Goal: Information Seeking & Learning: Learn about a topic

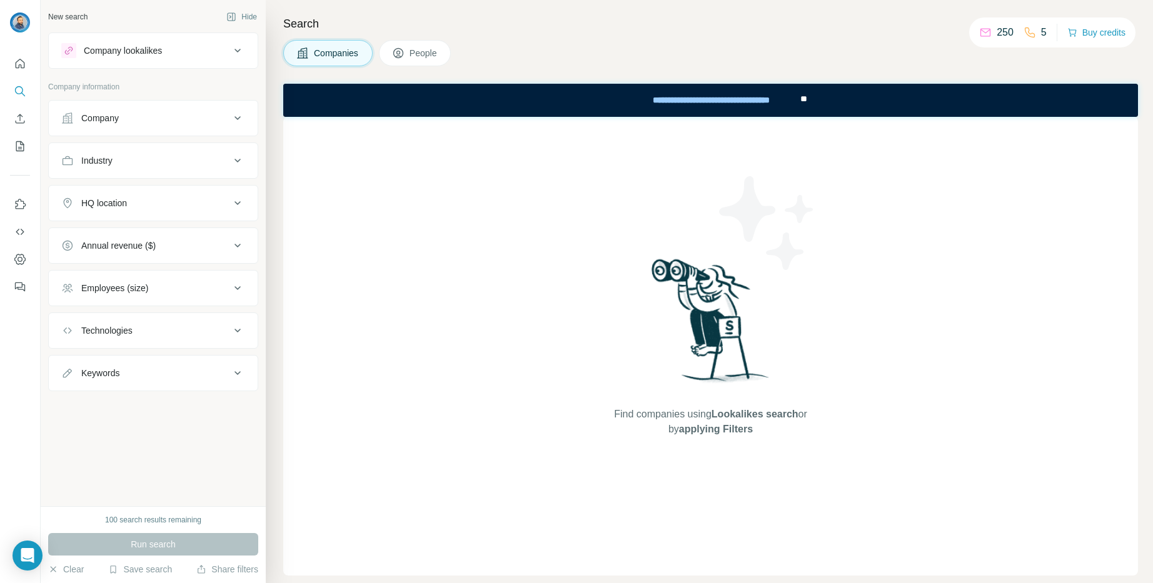
click at [238, 49] on icon at bounding box center [237, 50] width 15 height 15
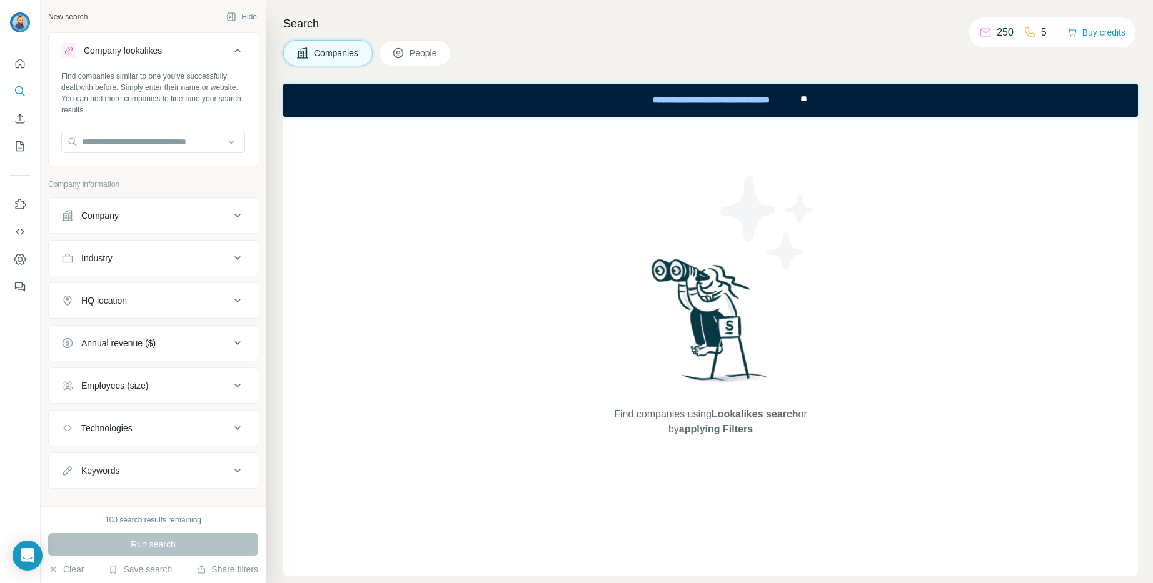
click at [238, 49] on icon at bounding box center [237, 50] width 15 height 15
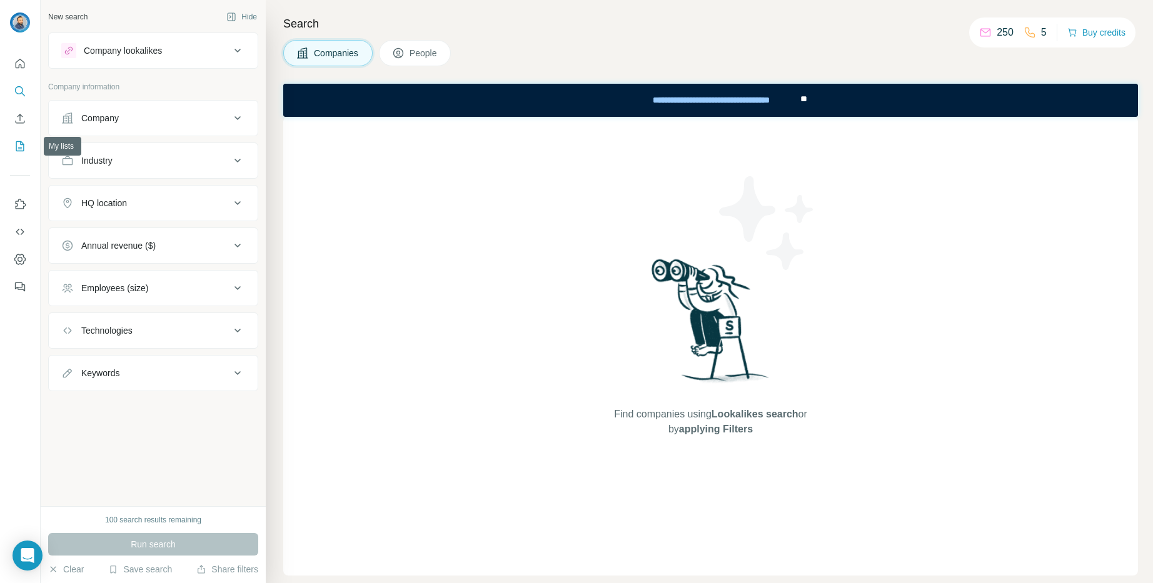
click at [18, 146] on icon "My lists" at bounding box center [20, 146] width 13 height 13
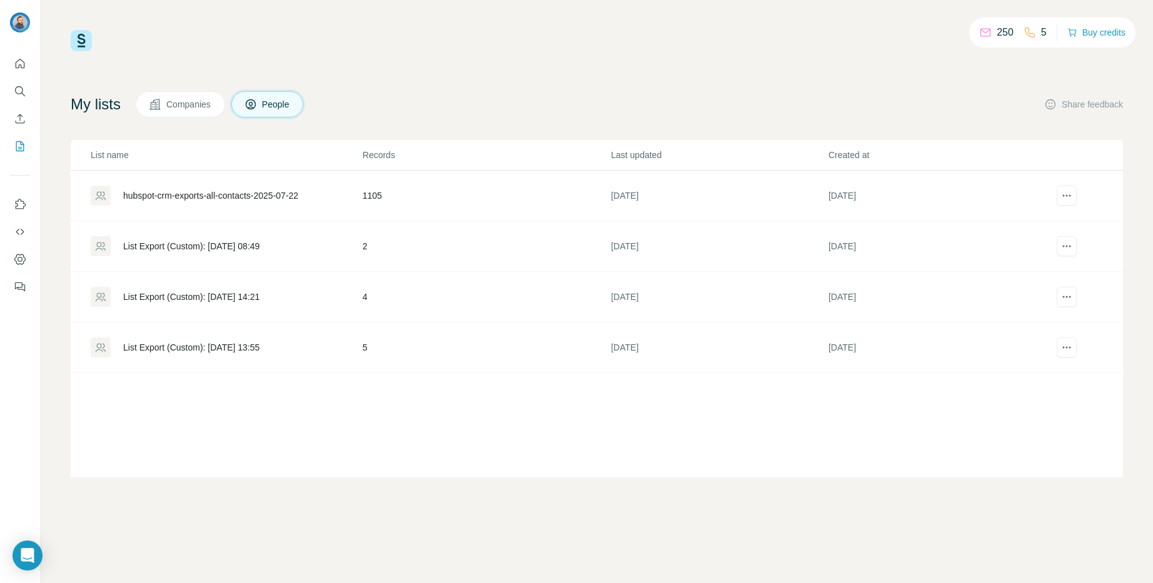
click at [189, 102] on span "Companies" at bounding box center [189, 104] width 46 height 13
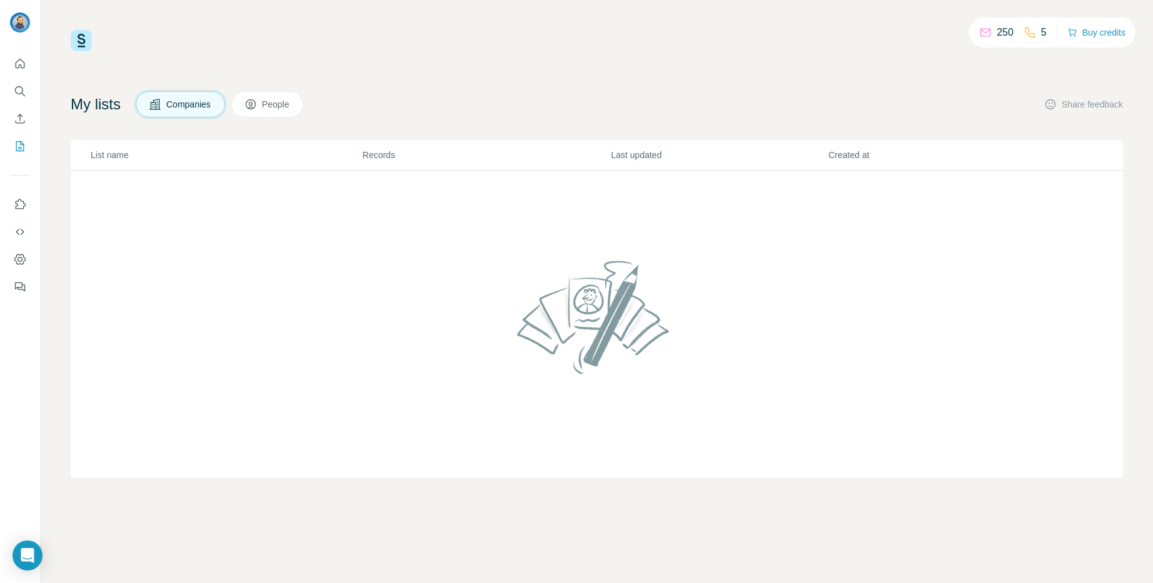
click at [278, 104] on span "People" at bounding box center [276, 104] width 29 height 13
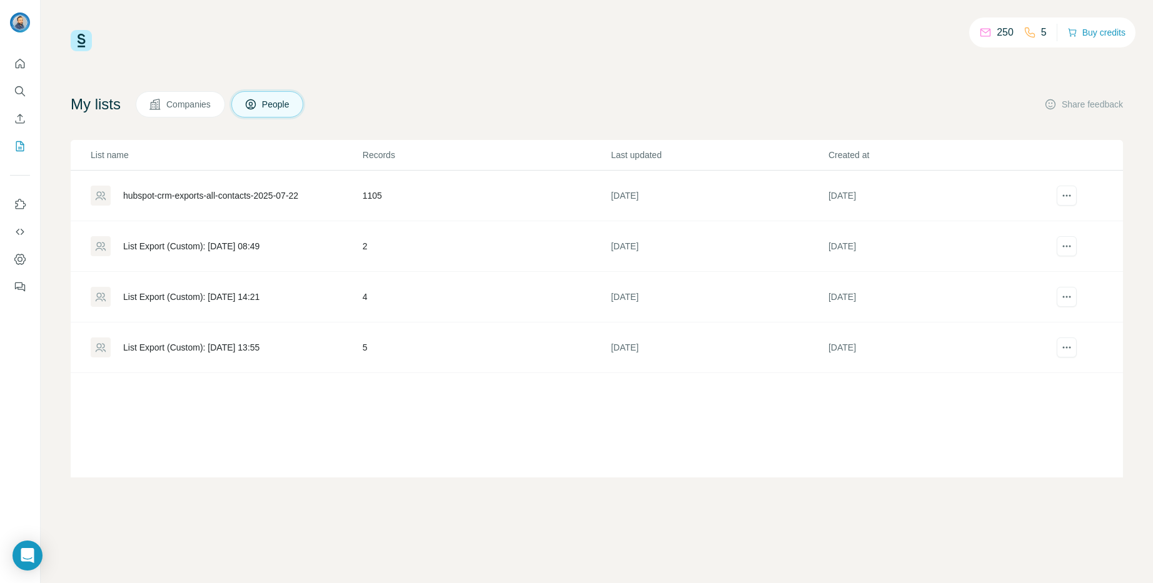
click at [199, 245] on div "List Export (Custom): 02/07/2025 08:49" at bounding box center [191, 246] width 136 height 13
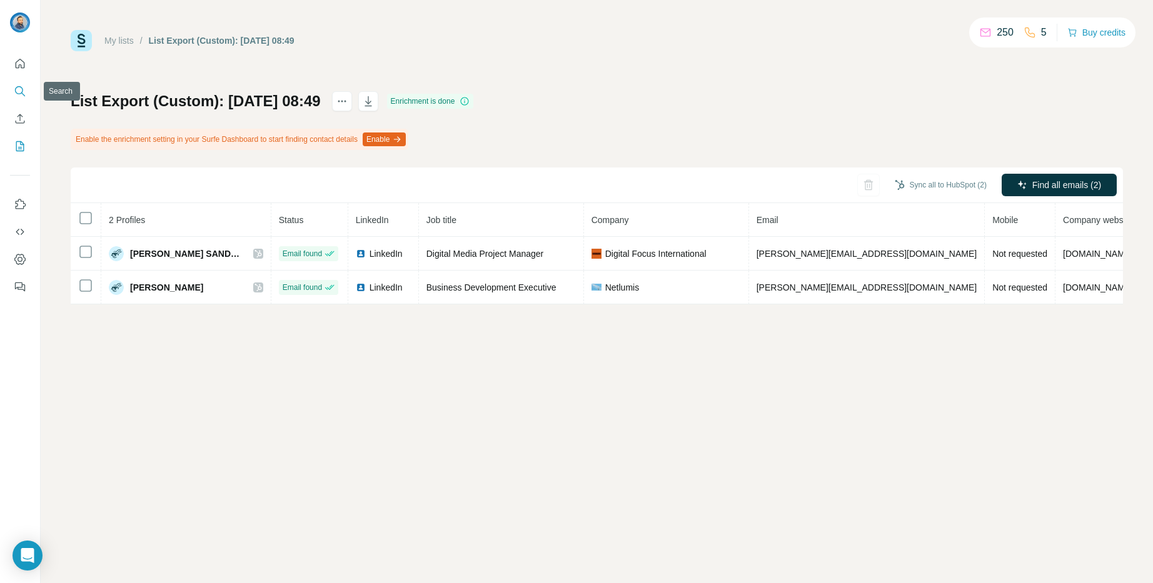
click at [18, 90] on icon "Search" at bounding box center [20, 91] width 13 height 13
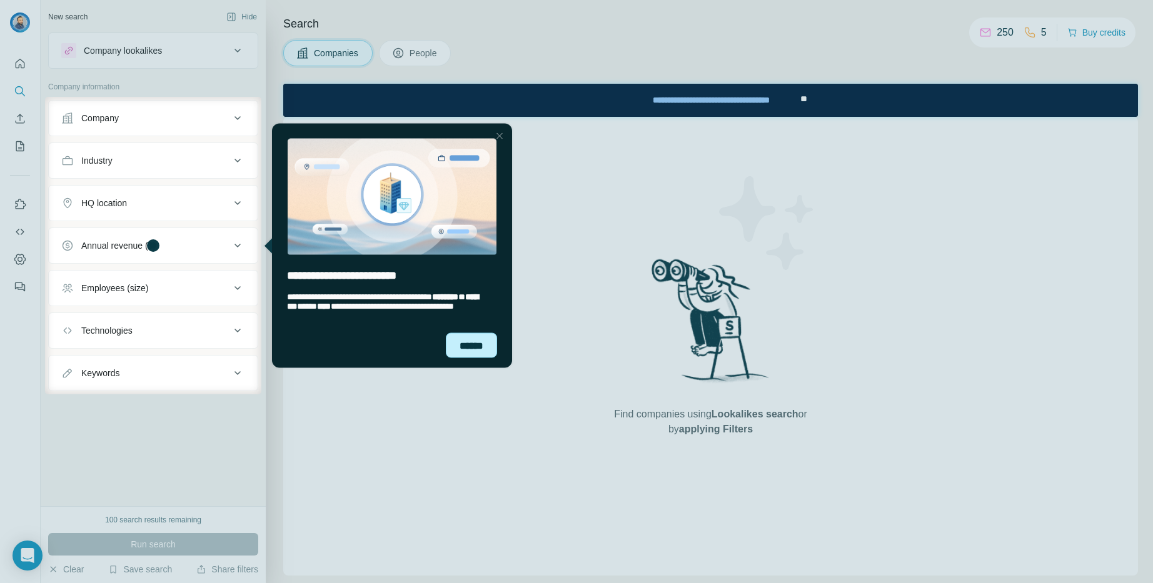
click at [471, 343] on div "******" at bounding box center [471, 345] width 51 height 25
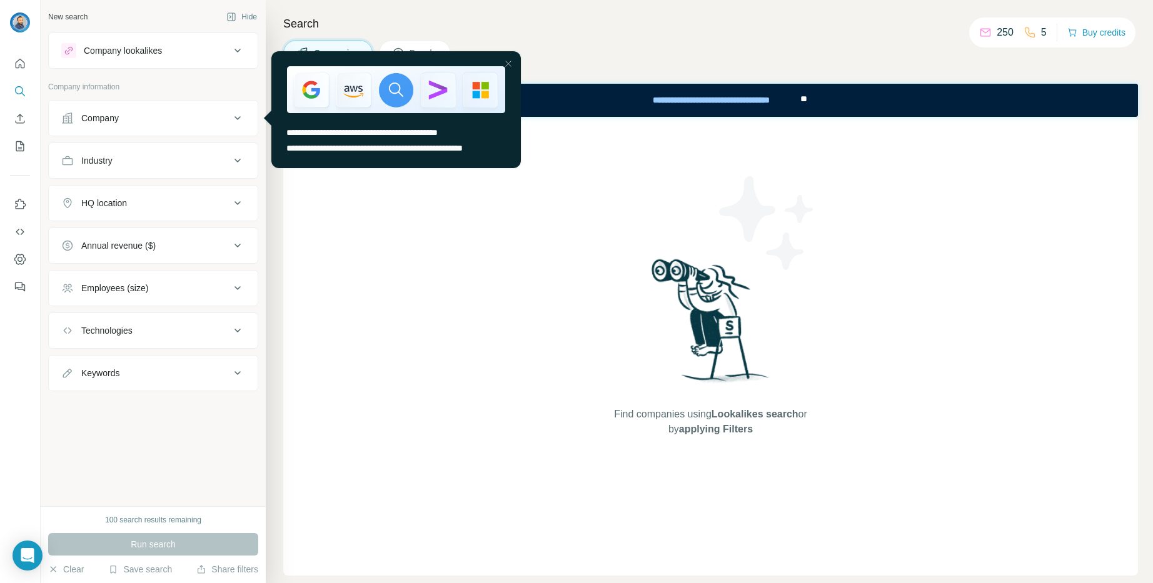
click at [238, 116] on icon at bounding box center [237, 118] width 15 height 15
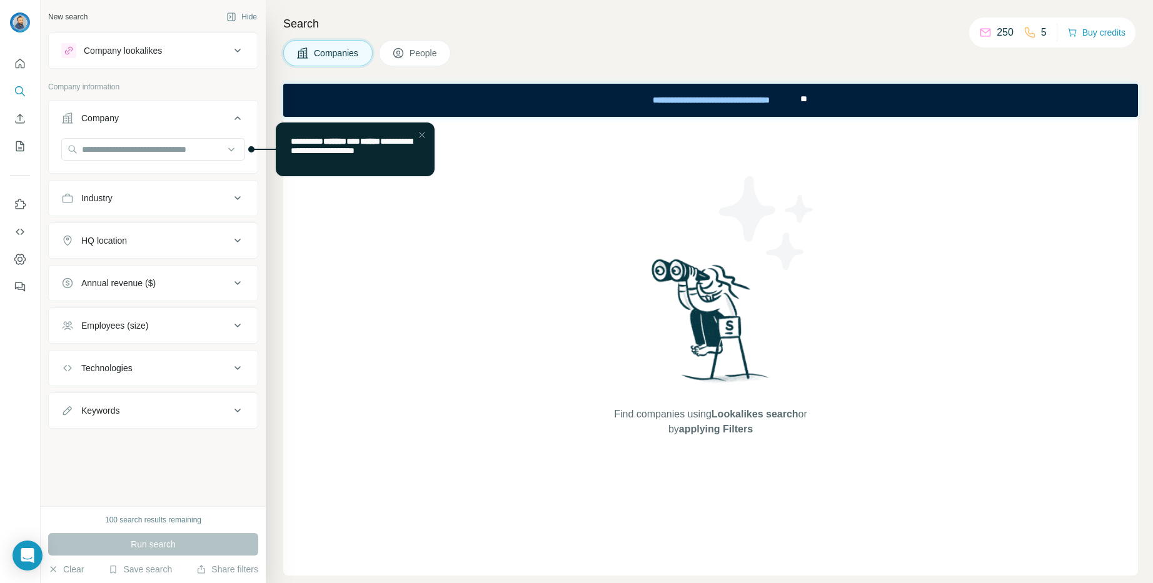
click at [238, 116] on icon at bounding box center [237, 118] width 15 height 15
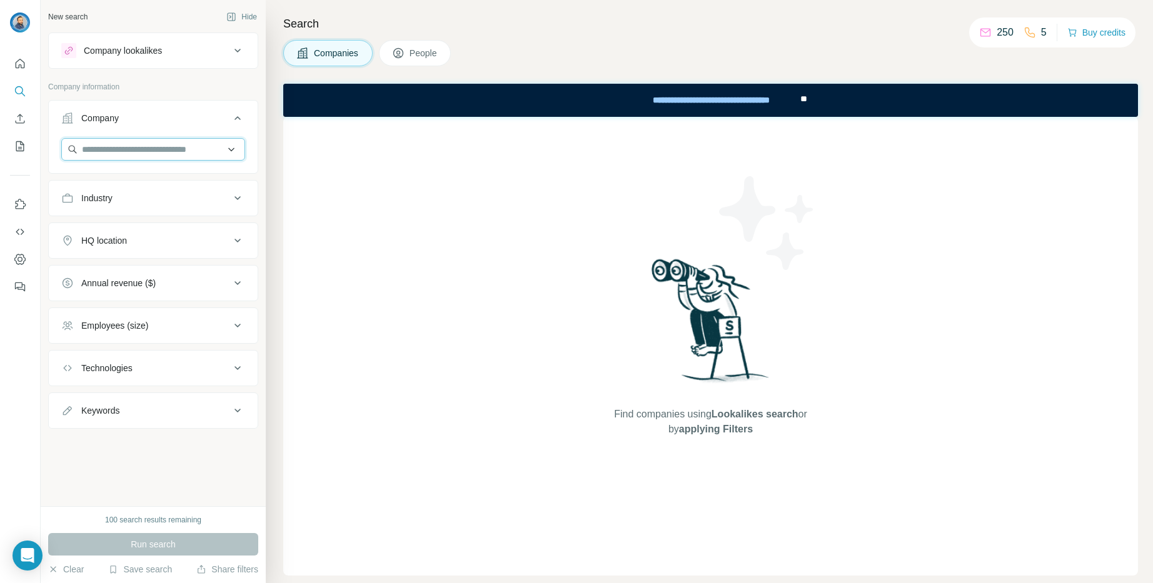
click at [233, 150] on input "text" at bounding box center [153, 149] width 184 height 23
click at [230, 151] on input "text" at bounding box center [153, 149] width 184 height 23
click at [238, 199] on icon at bounding box center [237, 198] width 15 height 15
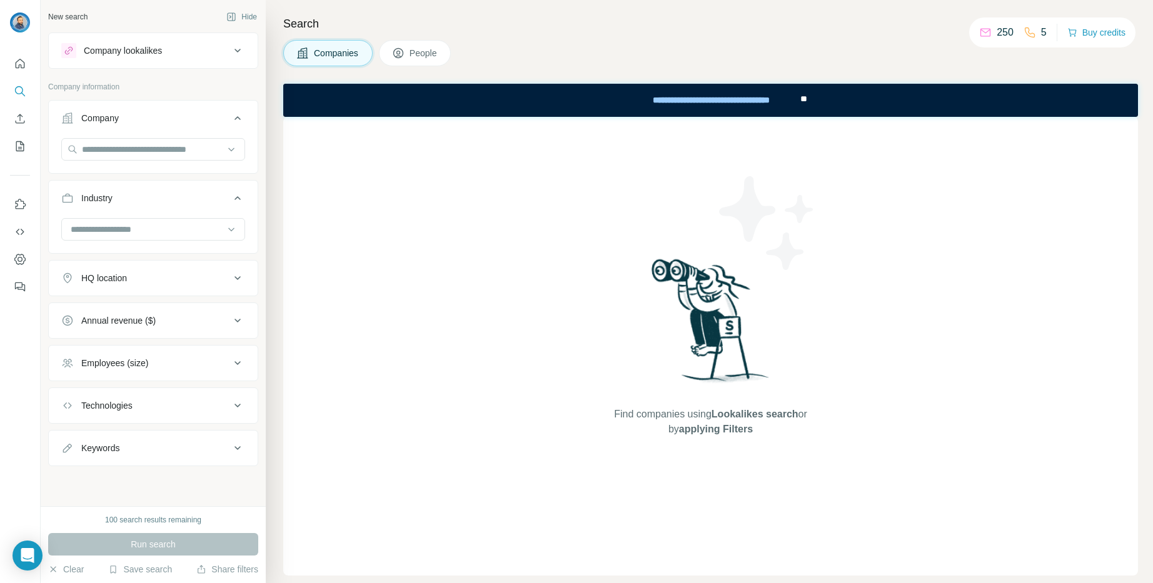
click at [238, 49] on icon at bounding box center [237, 50] width 15 height 15
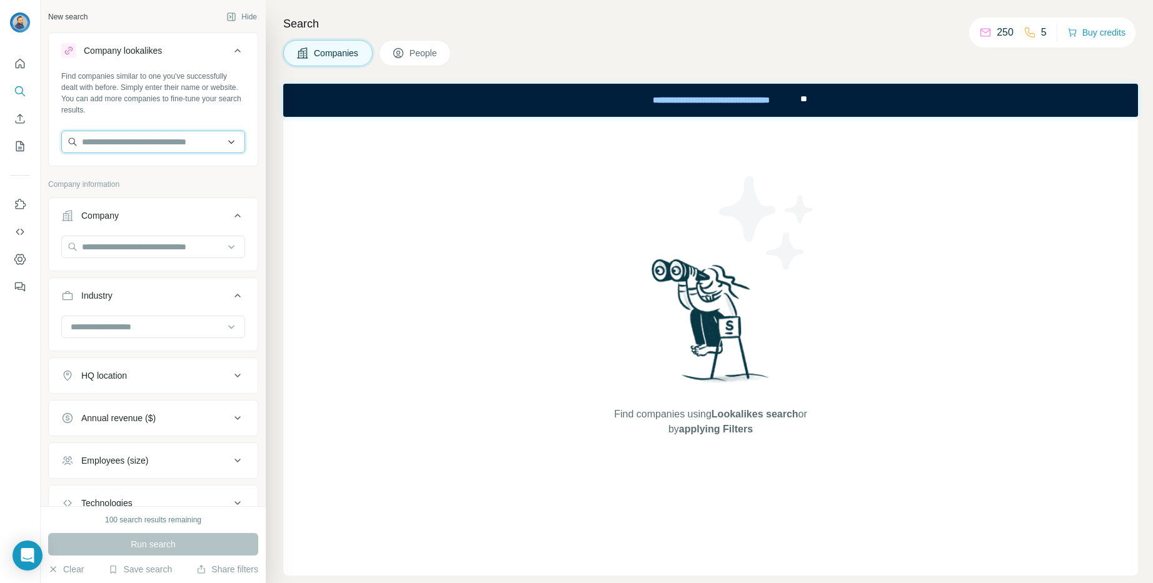
click at [230, 141] on input "text" at bounding box center [153, 142] width 184 height 23
click at [241, 44] on icon at bounding box center [237, 50] width 15 height 15
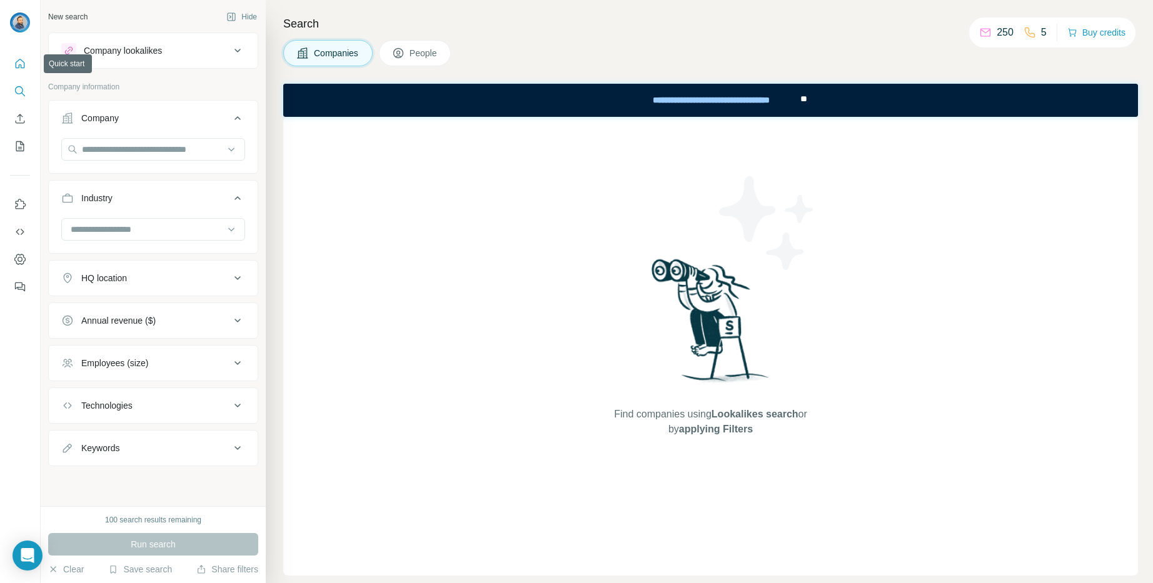
click at [23, 66] on icon "Quick start" at bounding box center [20, 64] width 13 height 13
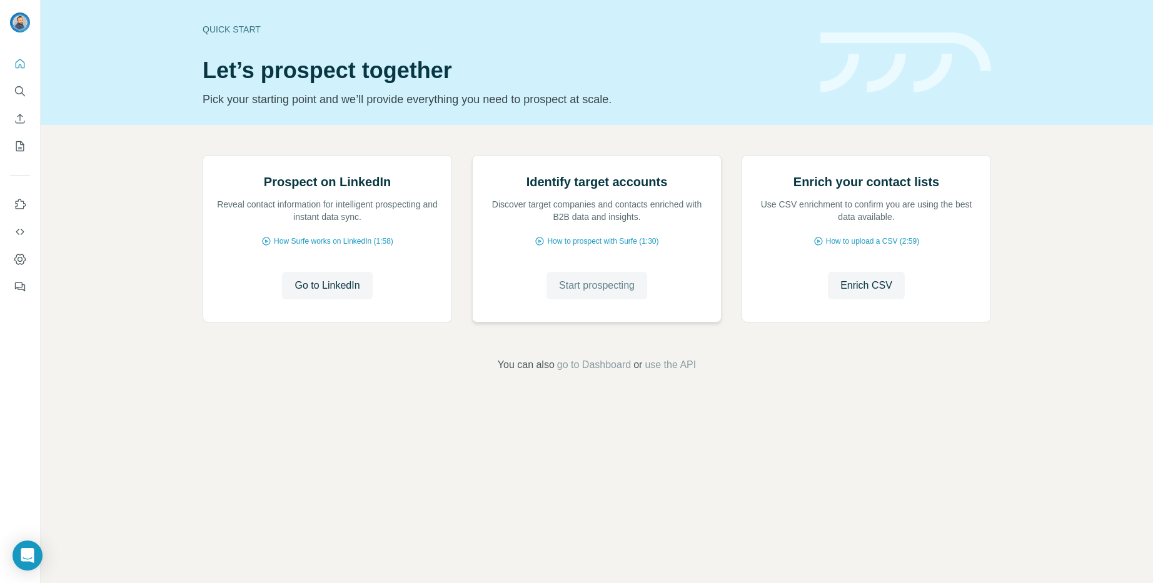
click at [615, 293] on span "Start prospecting" at bounding box center [597, 285] width 76 height 15
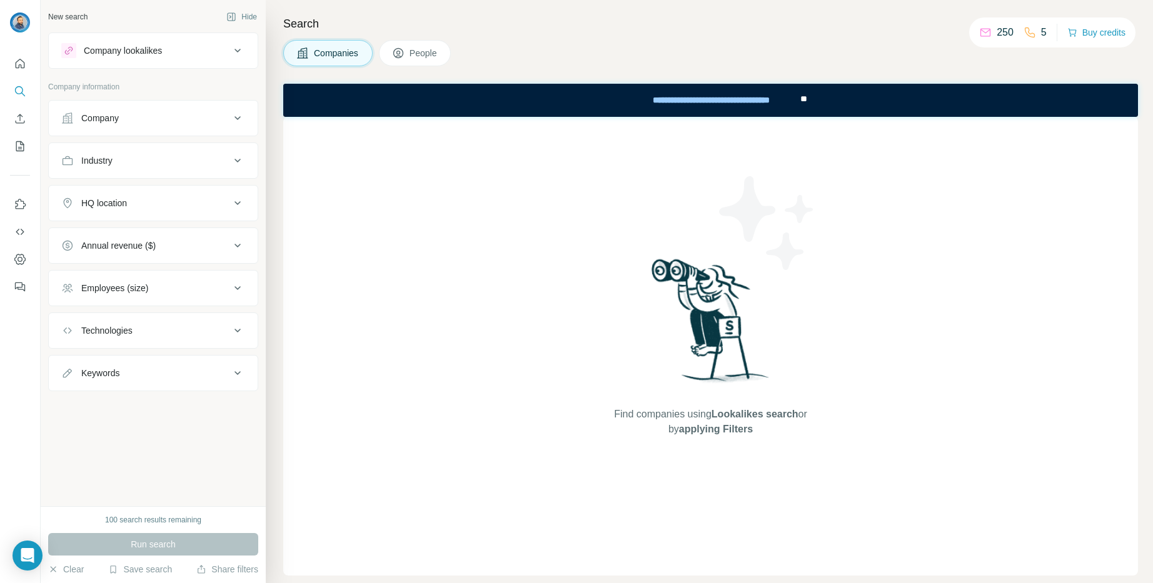
click at [236, 116] on icon at bounding box center [237, 118] width 15 height 15
click at [208, 149] on input "text" at bounding box center [153, 149] width 184 height 23
click at [234, 199] on icon at bounding box center [237, 198] width 15 height 15
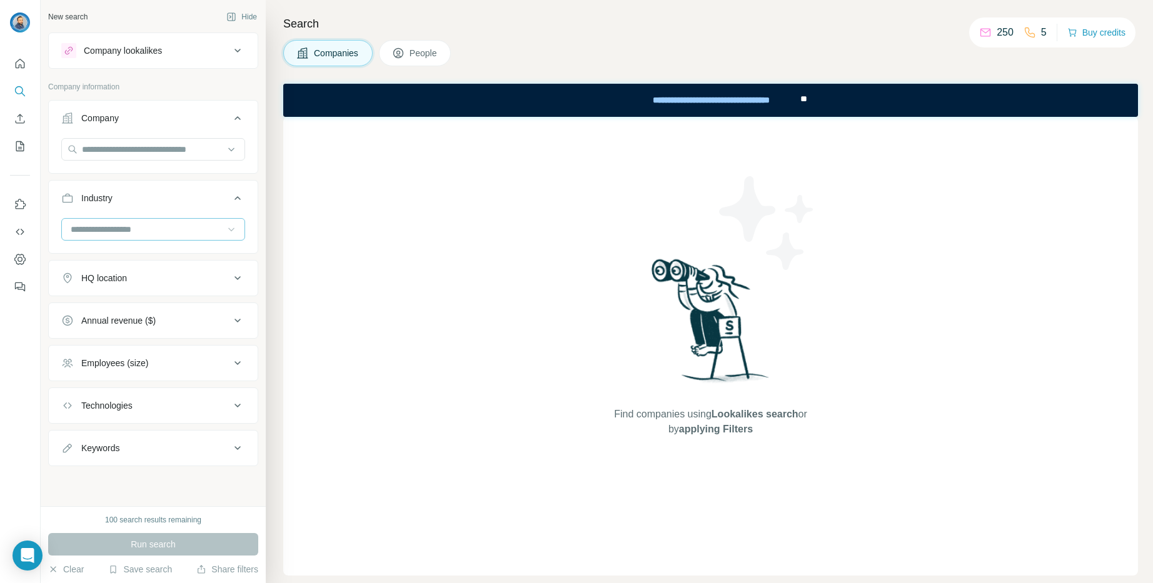
click at [229, 224] on icon at bounding box center [231, 229] width 13 height 13
click at [176, 174] on ul "Company Industry HQ location Annual revenue ($) Employees (size) Technologies K…" at bounding box center [153, 283] width 210 height 366
click at [238, 405] on icon at bounding box center [237, 406] width 6 height 4
click at [164, 436] on input "text" at bounding box center [153, 437] width 184 height 23
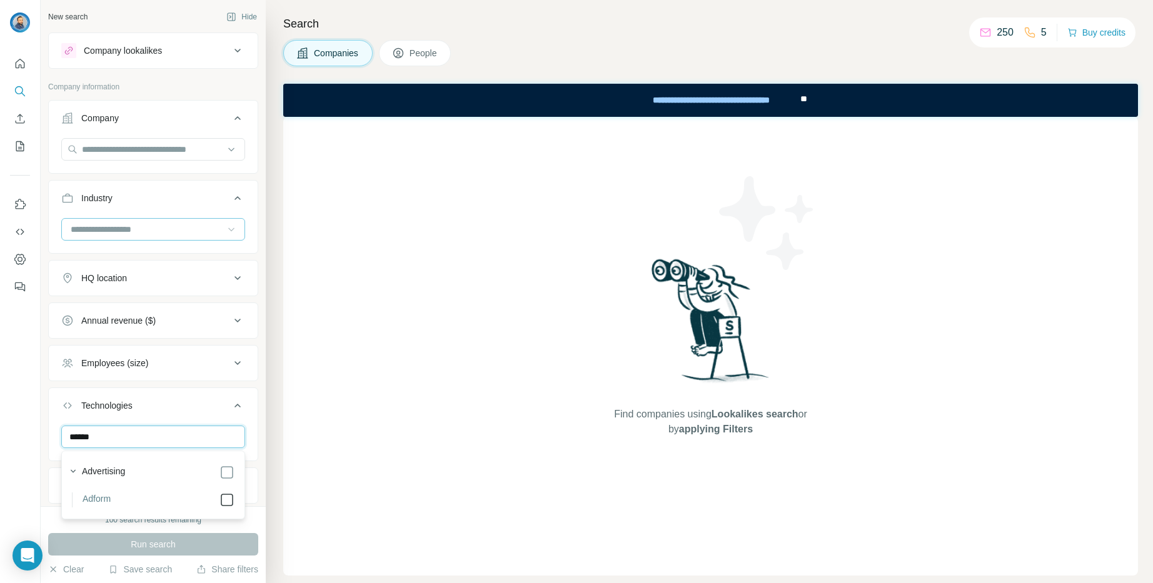
type input "******"
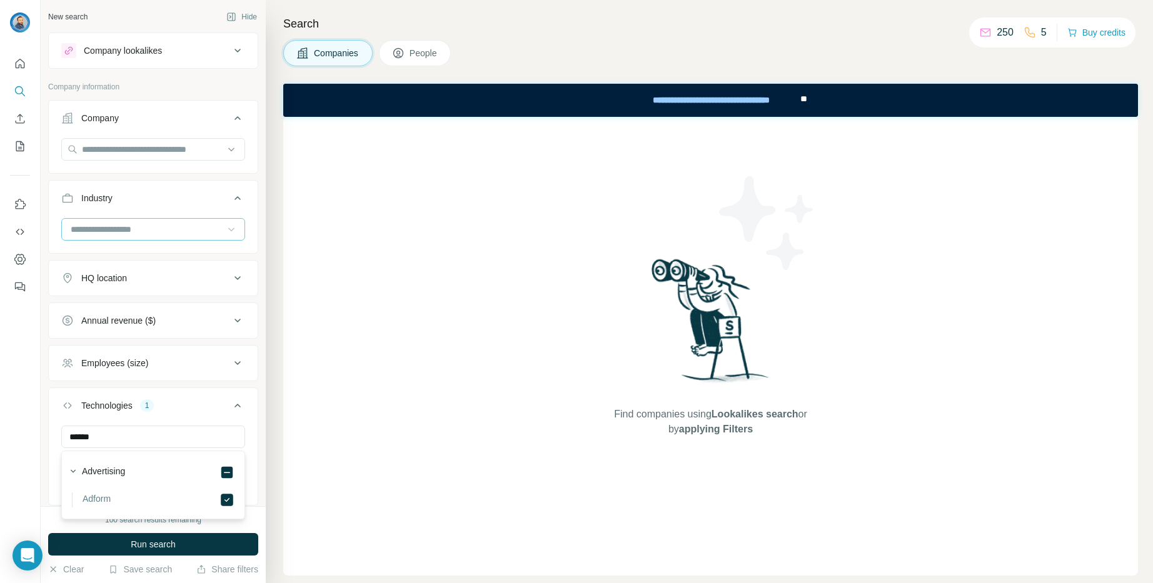
click at [173, 543] on span "Run search" at bounding box center [153, 544] width 45 height 13
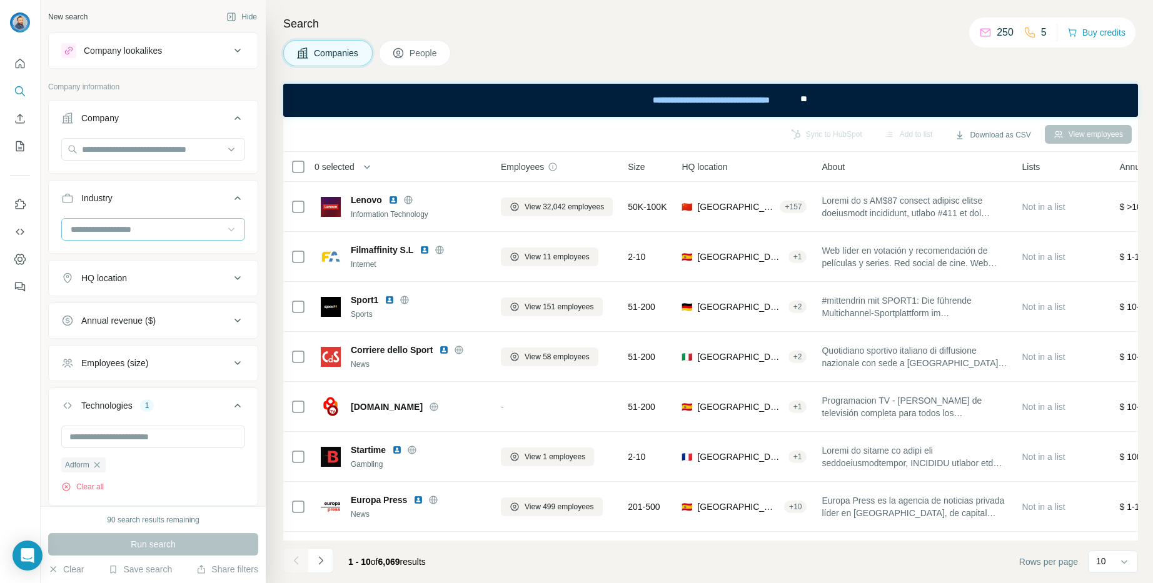
click at [234, 275] on icon at bounding box center [237, 278] width 15 height 15
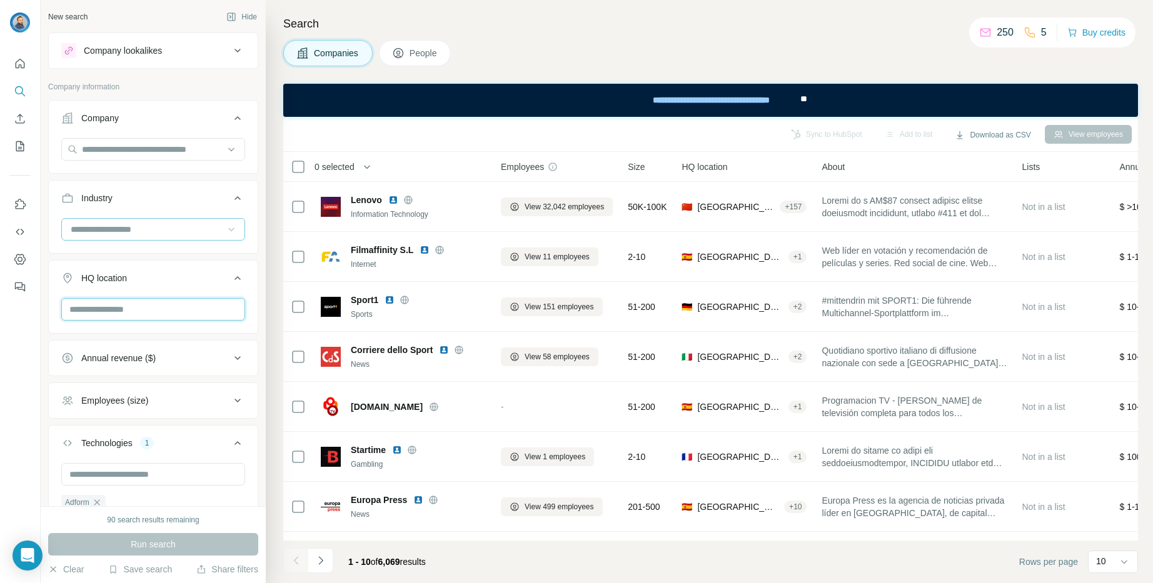
click at [169, 308] on input "text" at bounding box center [153, 309] width 184 height 23
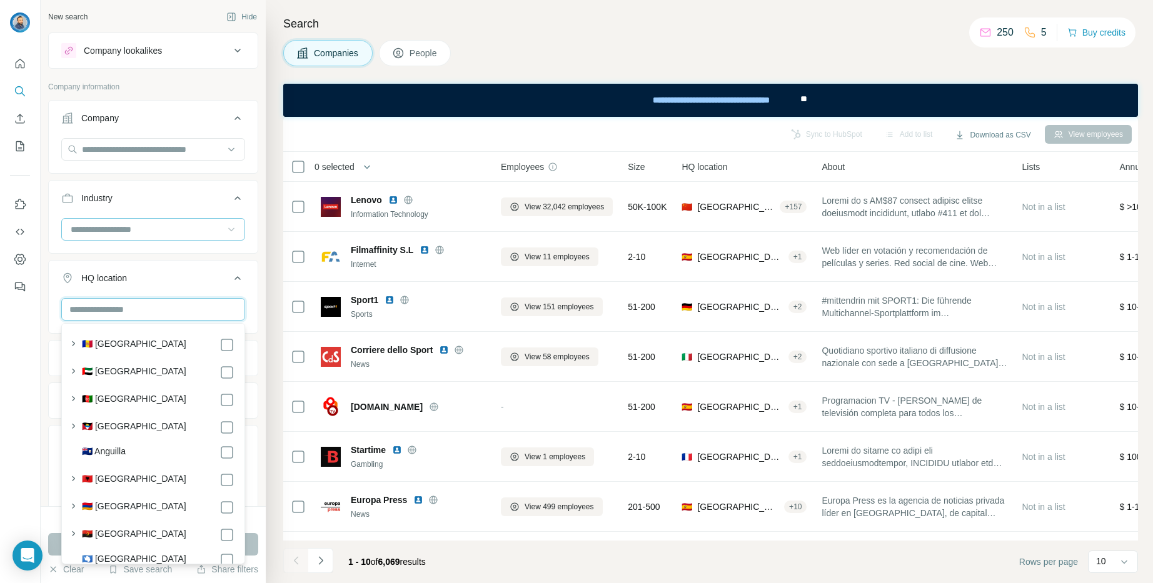
click at [124, 312] on input "text" at bounding box center [153, 309] width 184 height 23
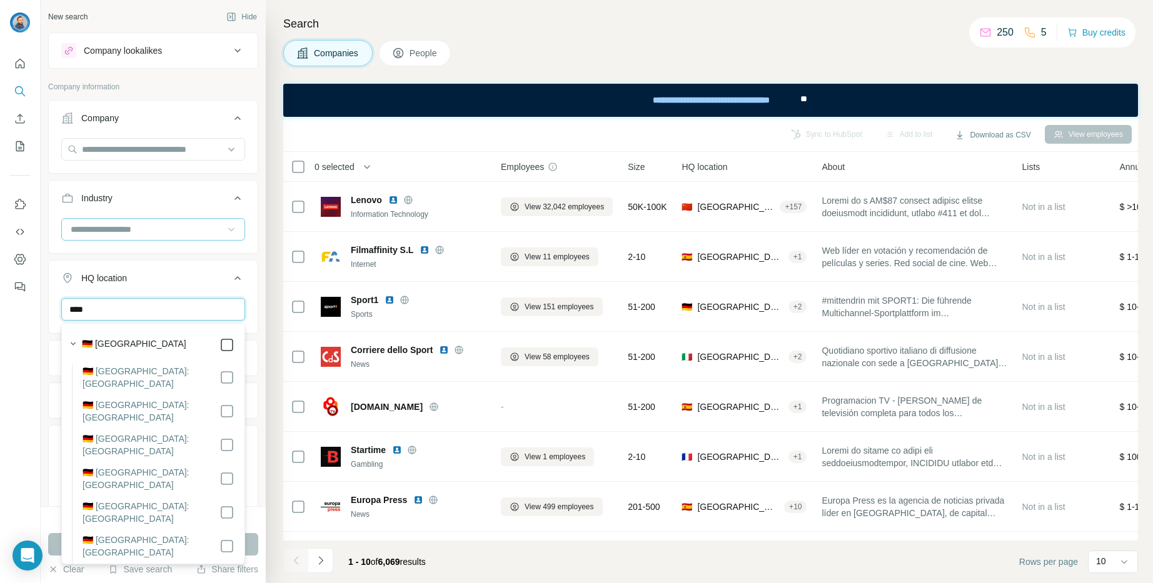
type input "****"
click at [248, 300] on div "**** Germany Clear all" at bounding box center [153, 336] width 209 height 77
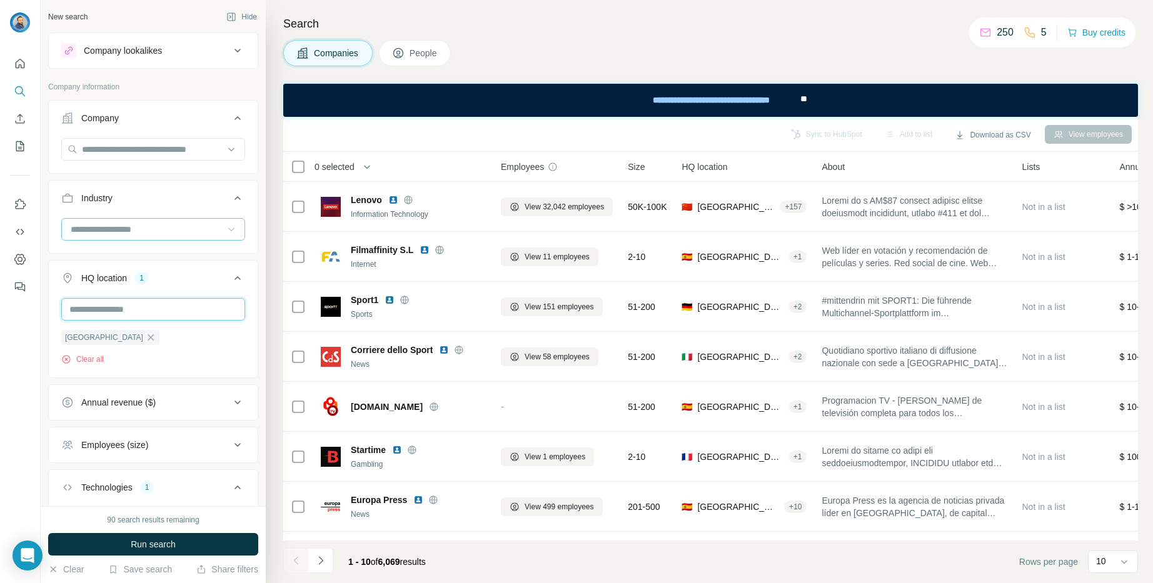
click at [184, 309] on input "text" at bounding box center [153, 309] width 184 height 23
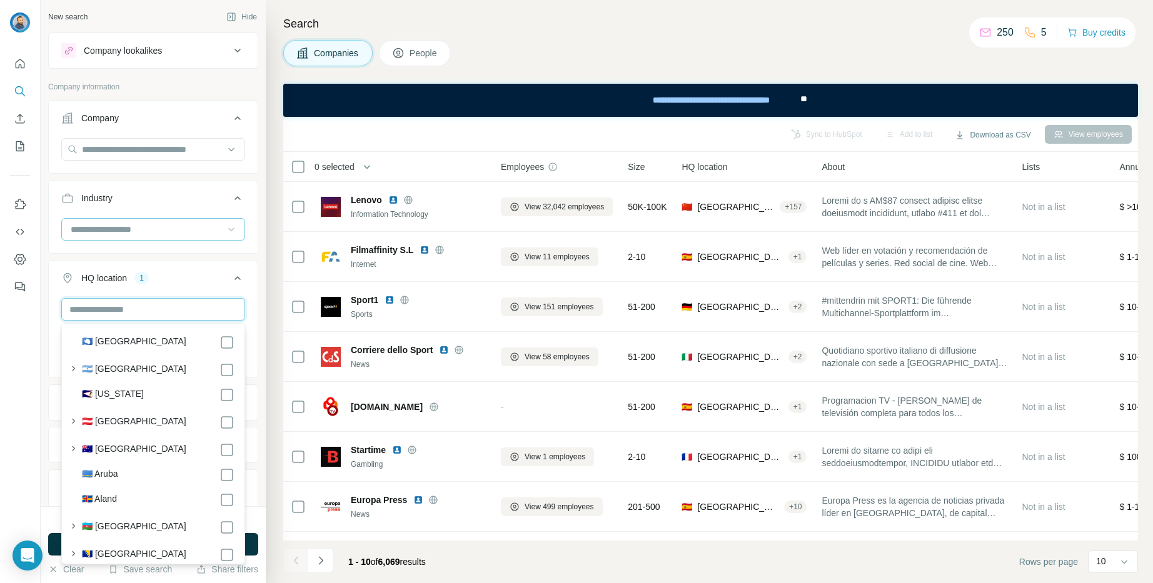
scroll to position [223, 0]
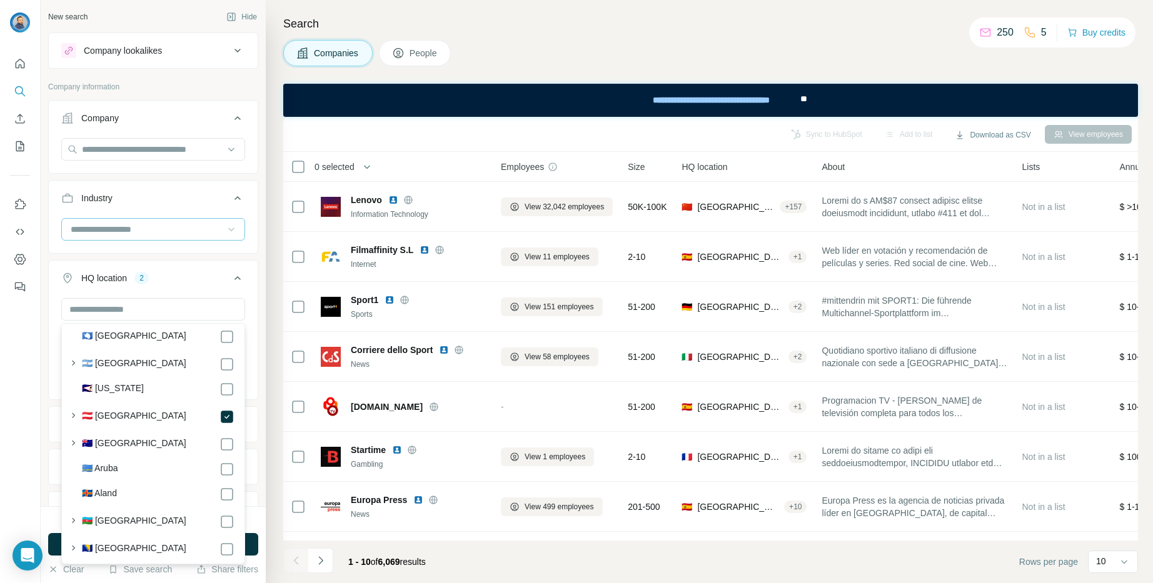
click at [251, 343] on div "Germany Austria Clear all" at bounding box center [153, 347] width 209 height 99
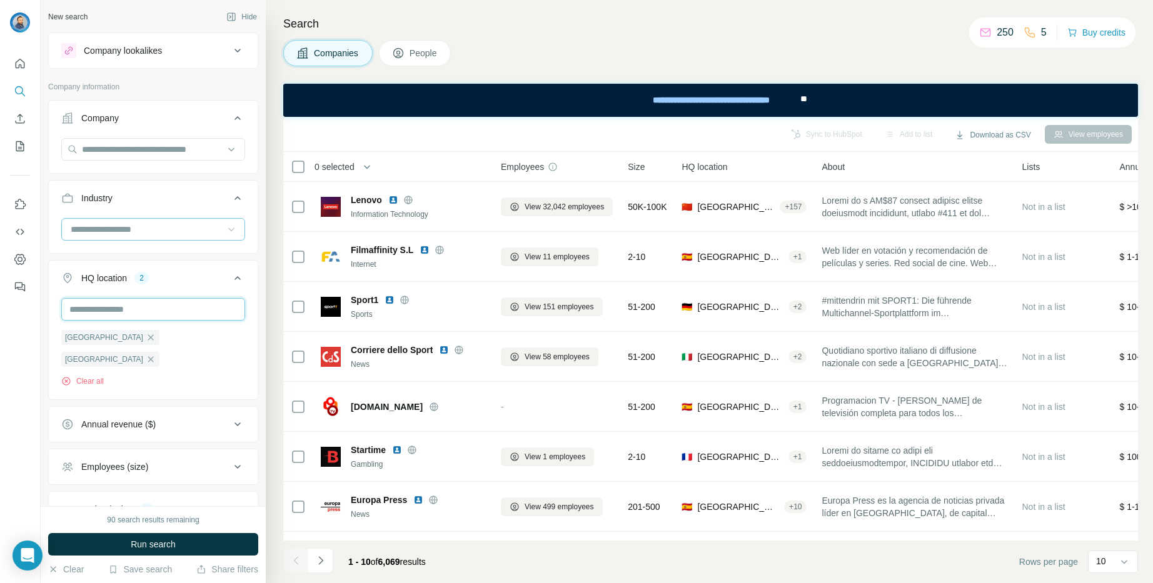
click at [196, 309] on input "text" at bounding box center [153, 309] width 184 height 23
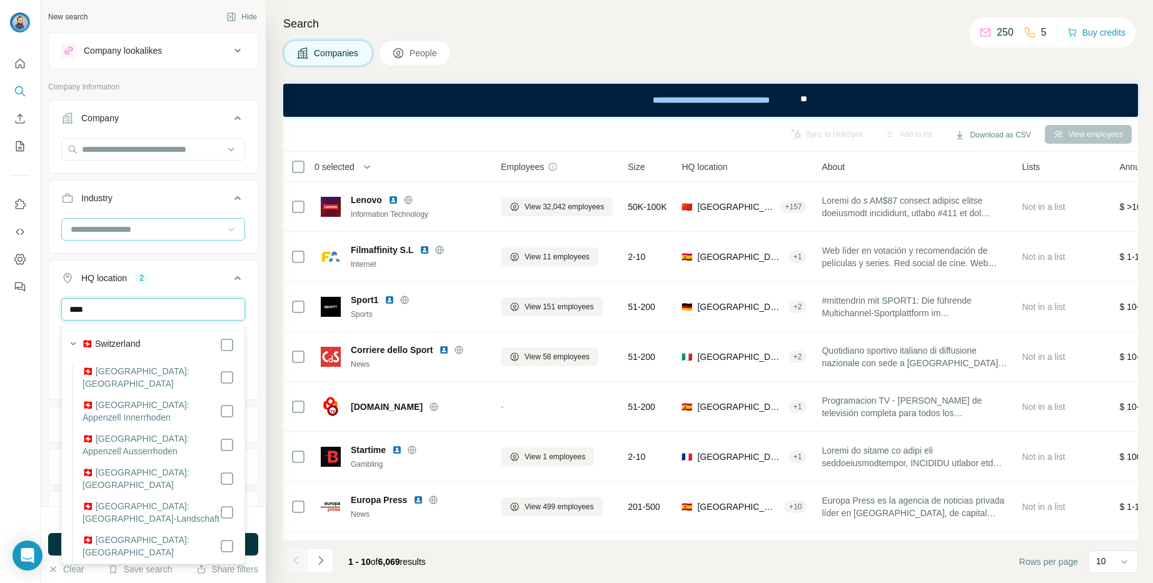
type input "****"
click at [253, 304] on div "**** Germany Austria Switzerland Clear all" at bounding box center [153, 358] width 209 height 121
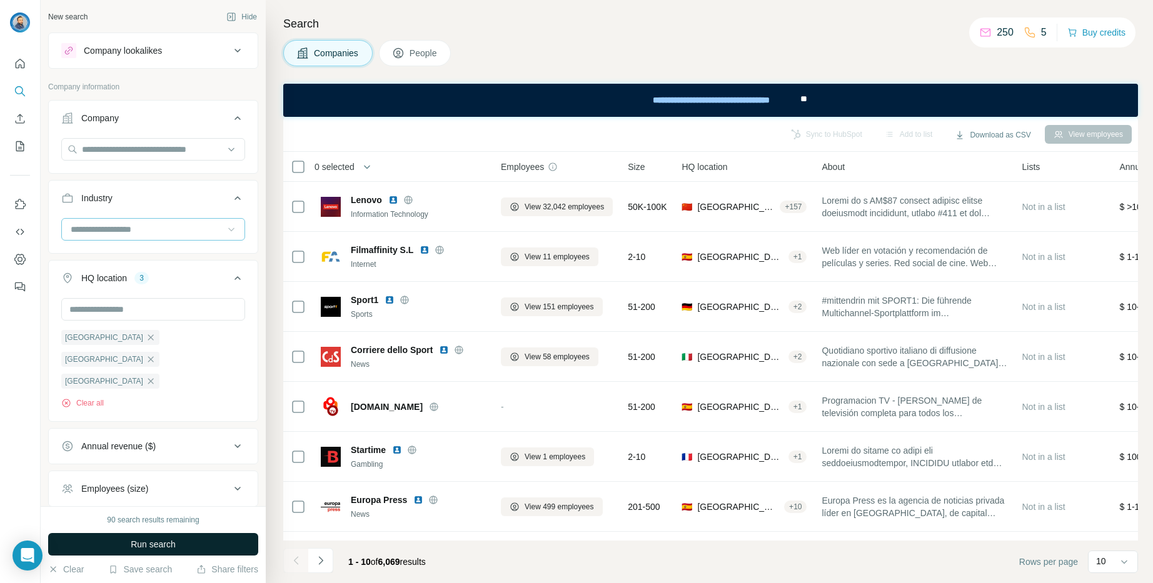
click at [164, 539] on span "Run search" at bounding box center [153, 544] width 45 height 13
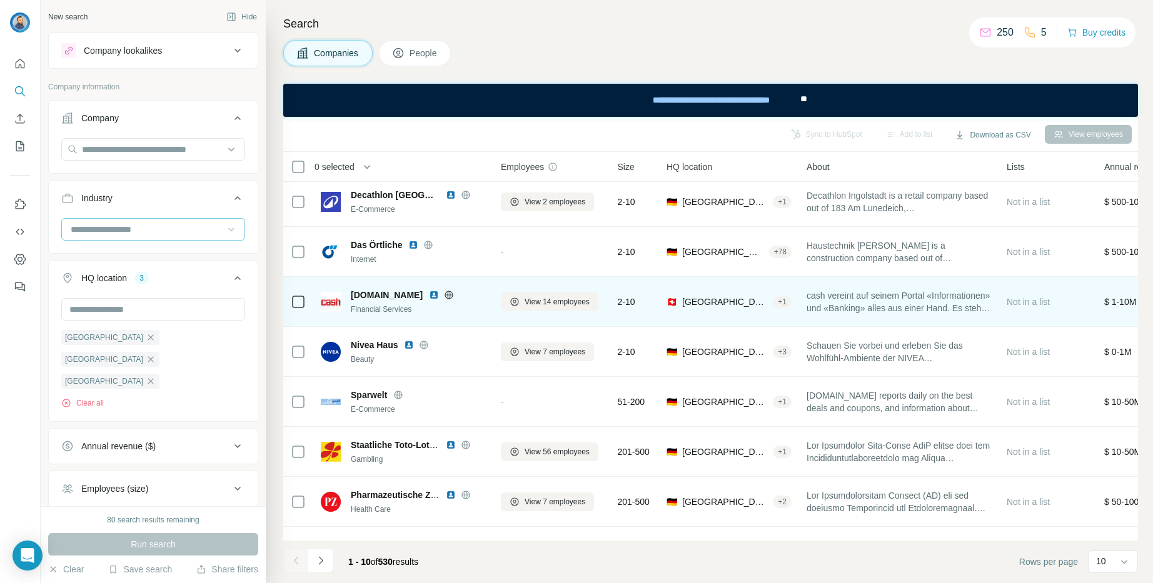
scroll to position [141, 0]
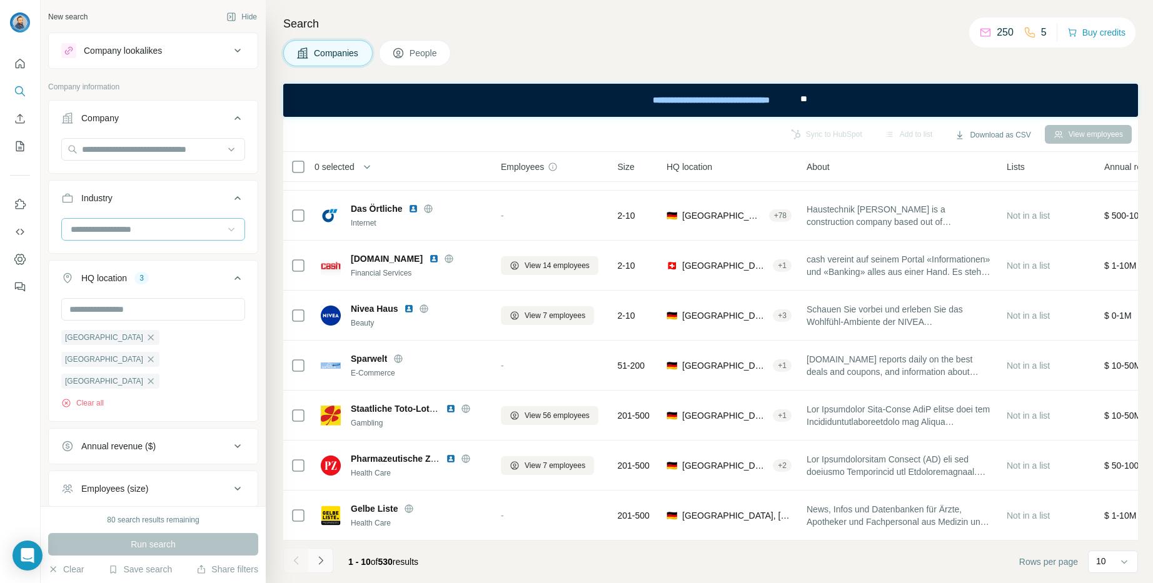
click at [319, 565] on icon "Navigate to next page" at bounding box center [320, 560] width 13 height 13
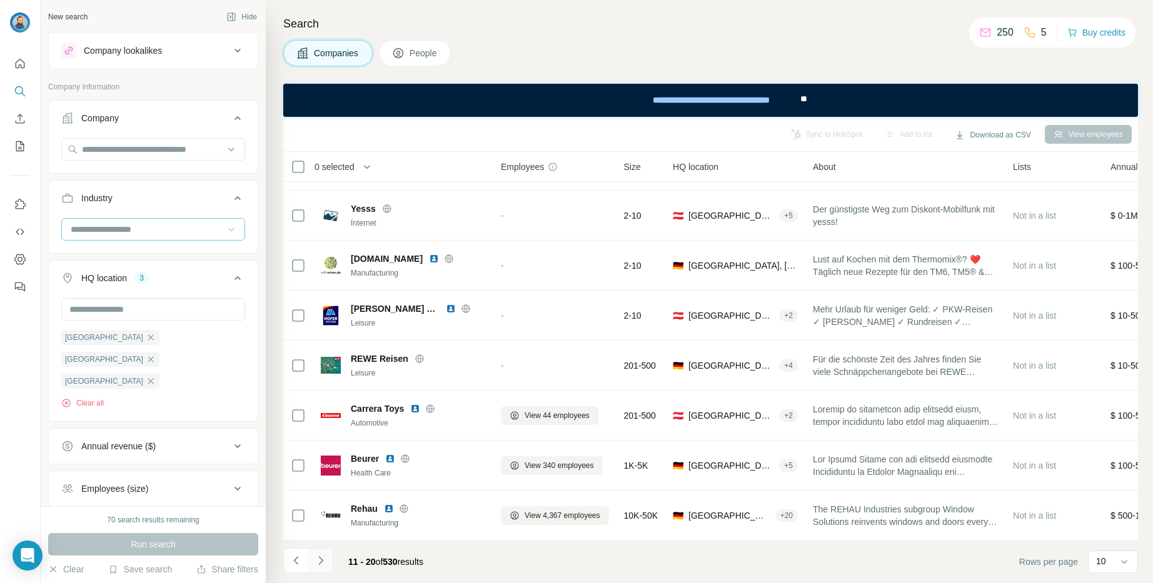
click at [321, 559] on icon "Navigate to next page" at bounding box center [320, 560] width 13 height 13
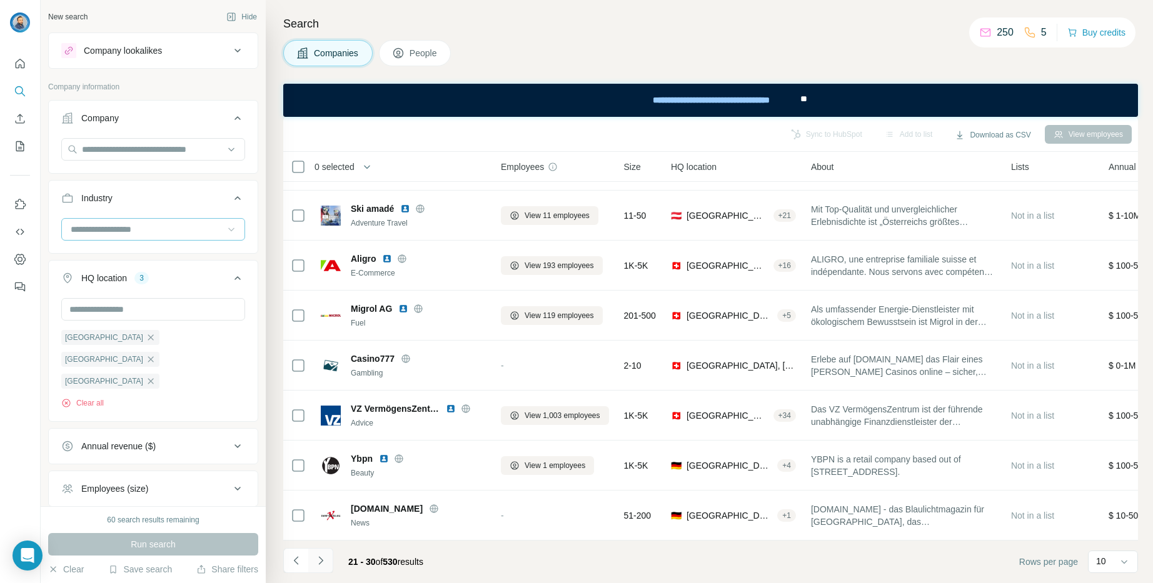
click at [321, 559] on icon "Navigate to next page" at bounding box center [320, 560] width 13 height 13
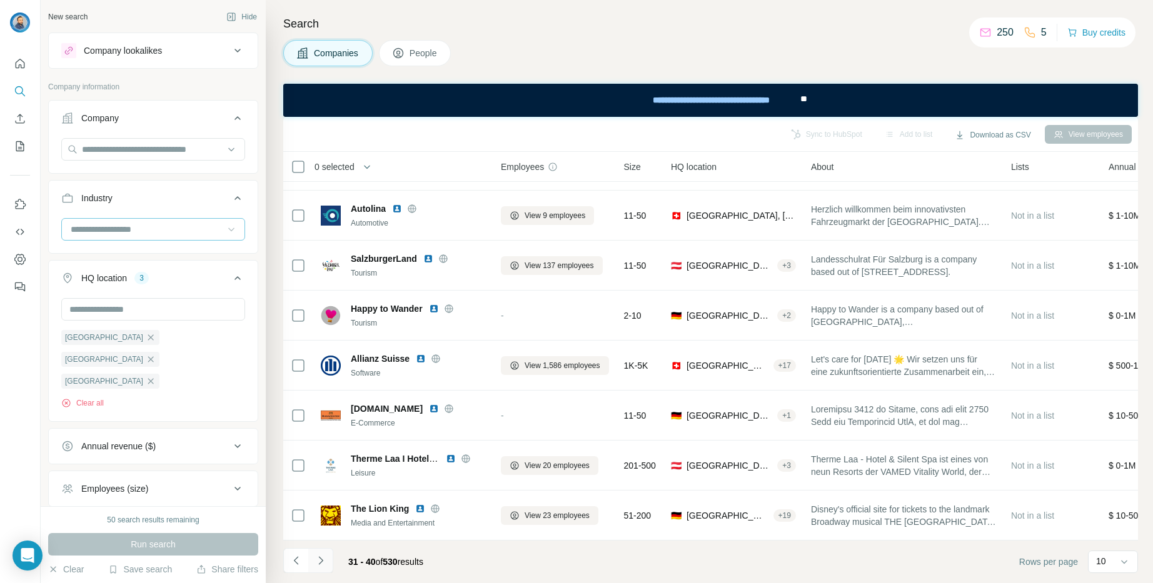
click at [321, 559] on icon "Navigate to next page" at bounding box center [320, 560] width 13 height 13
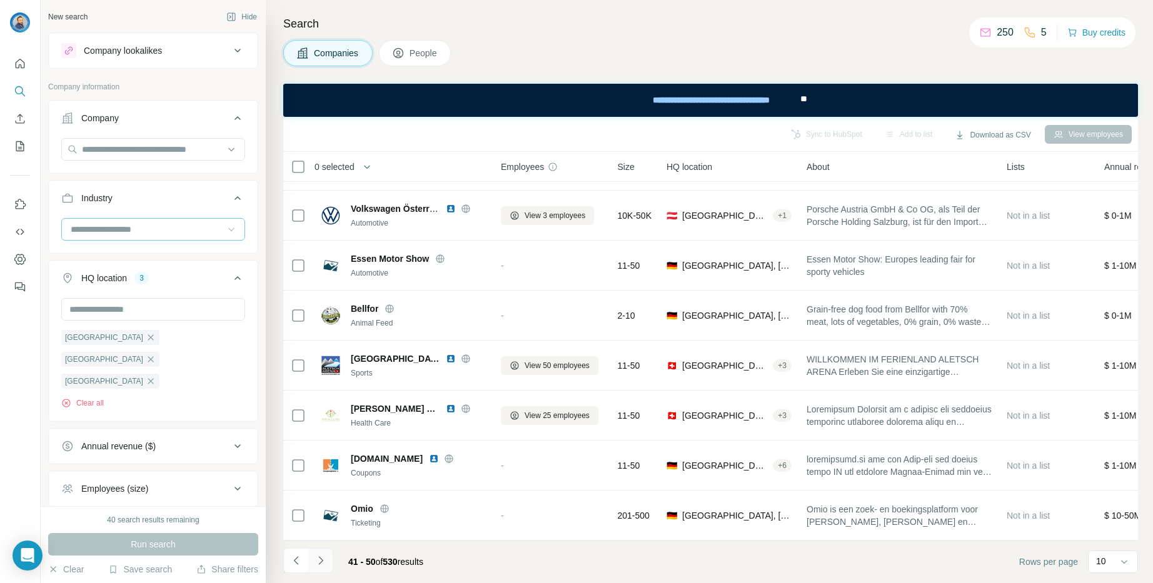
click at [321, 559] on icon "Navigate to next page" at bounding box center [320, 560] width 13 height 13
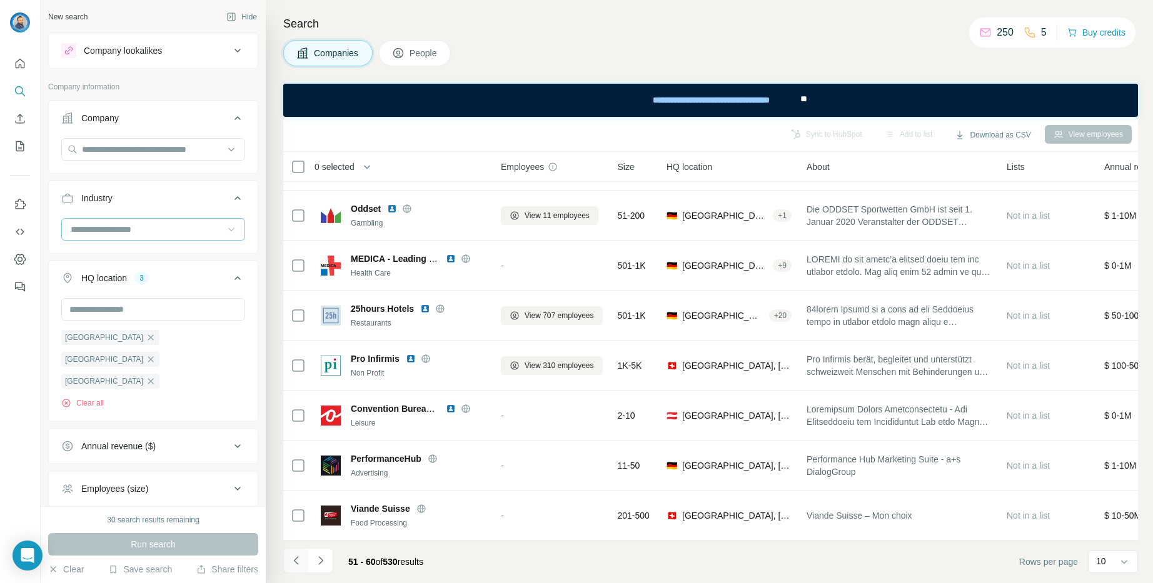
click at [299, 559] on icon "Navigate to previous page" at bounding box center [296, 560] width 13 height 13
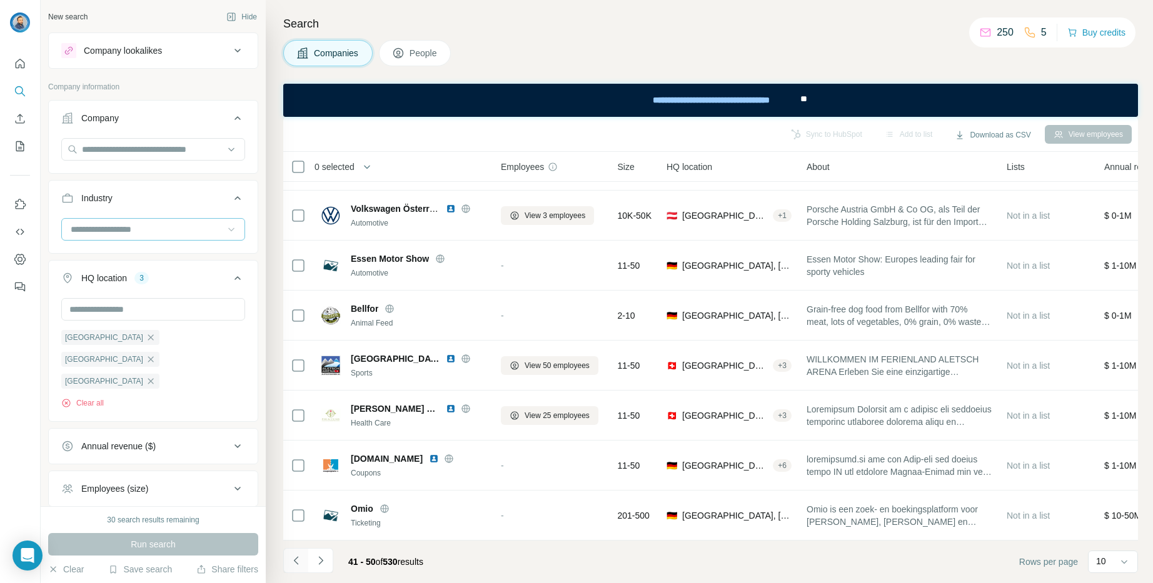
click at [299, 559] on icon "Navigate to previous page" at bounding box center [296, 560] width 13 height 13
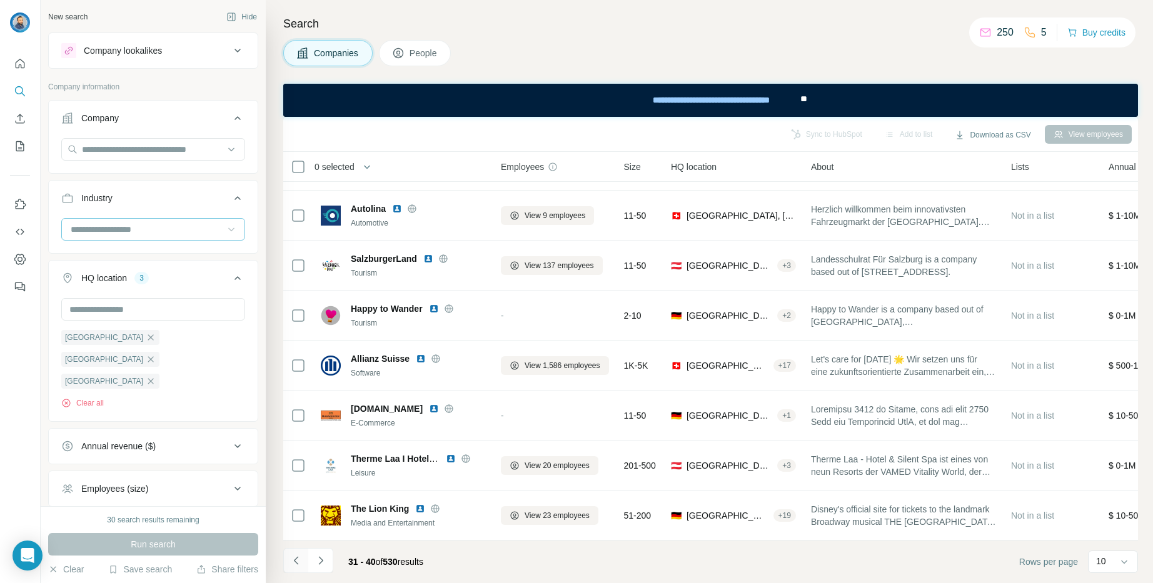
click at [299, 559] on icon "Navigate to previous page" at bounding box center [296, 560] width 13 height 13
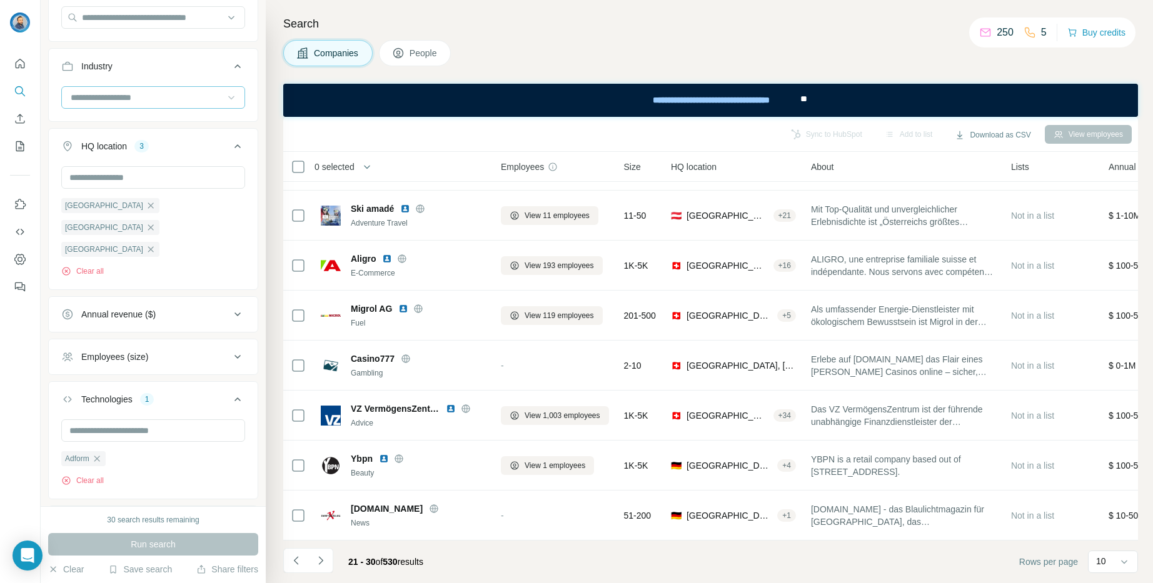
scroll to position [159, 0]
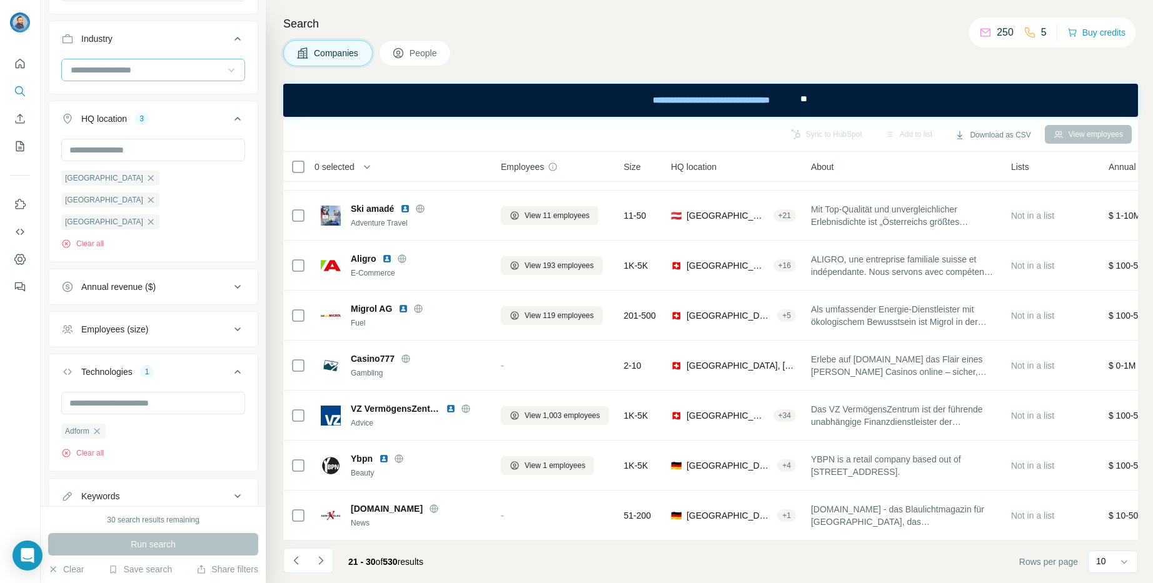
drag, startPoint x: 237, startPoint y: 452, endPoint x: 196, endPoint y: 460, distance: 41.4
click at [236, 489] on icon at bounding box center [237, 496] width 15 height 15
click at [153, 516] on input "text" at bounding box center [140, 527] width 159 height 23
type input "**********"
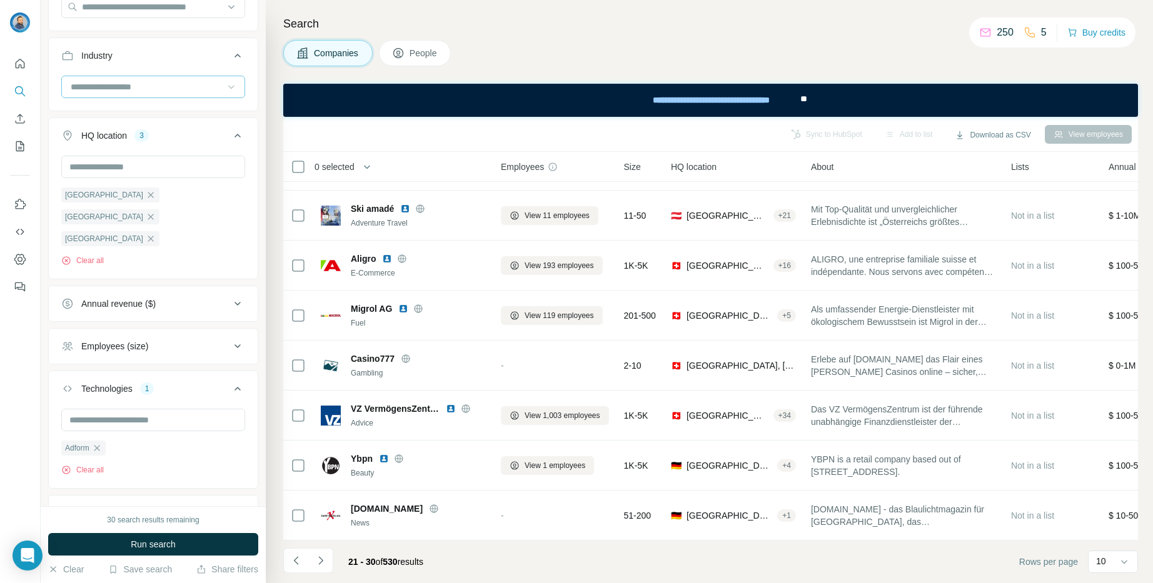
drag, startPoint x: 164, startPoint y: 545, endPoint x: 215, endPoint y: 479, distance: 83.8
click at [164, 544] on span "Run search" at bounding box center [153, 544] width 45 height 13
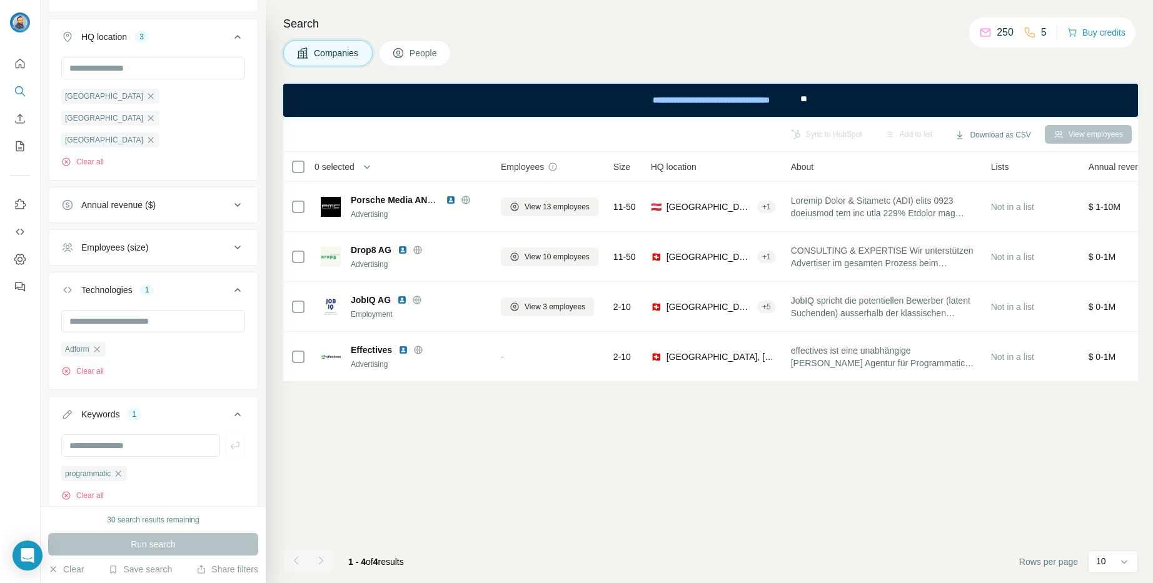
scroll to position [0, 0]
click at [189, 434] on input "text" at bounding box center [140, 445] width 159 height 23
click at [179, 434] on input "text" at bounding box center [140, 445] width 159 height 23
type input "********"
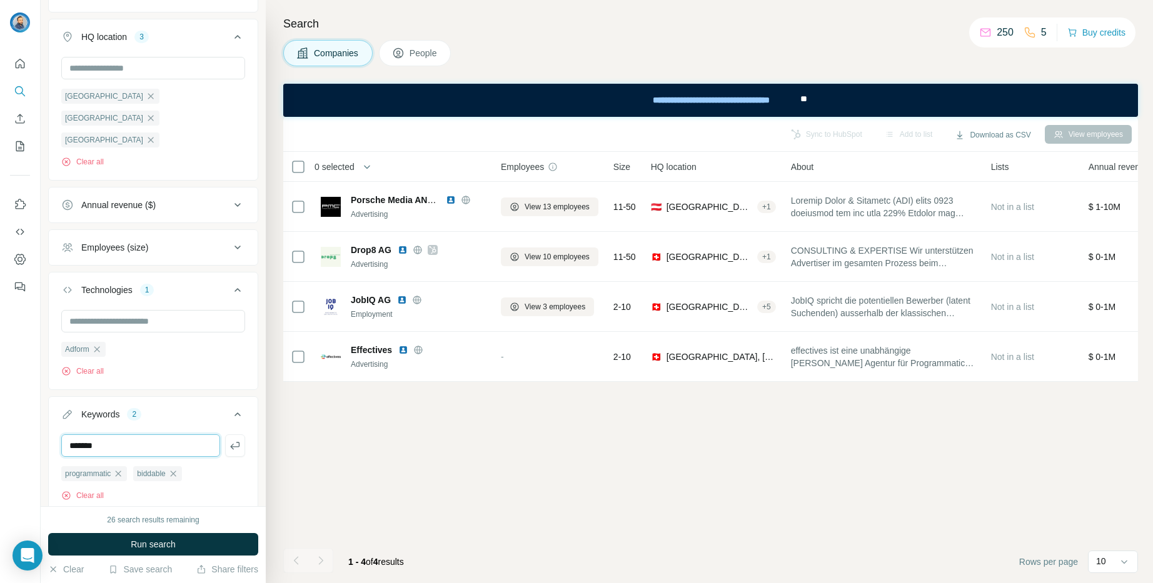
type input "*******"
click at [171, 541] on span "Run search" at bounding box center [153, 544] width 45 height 13
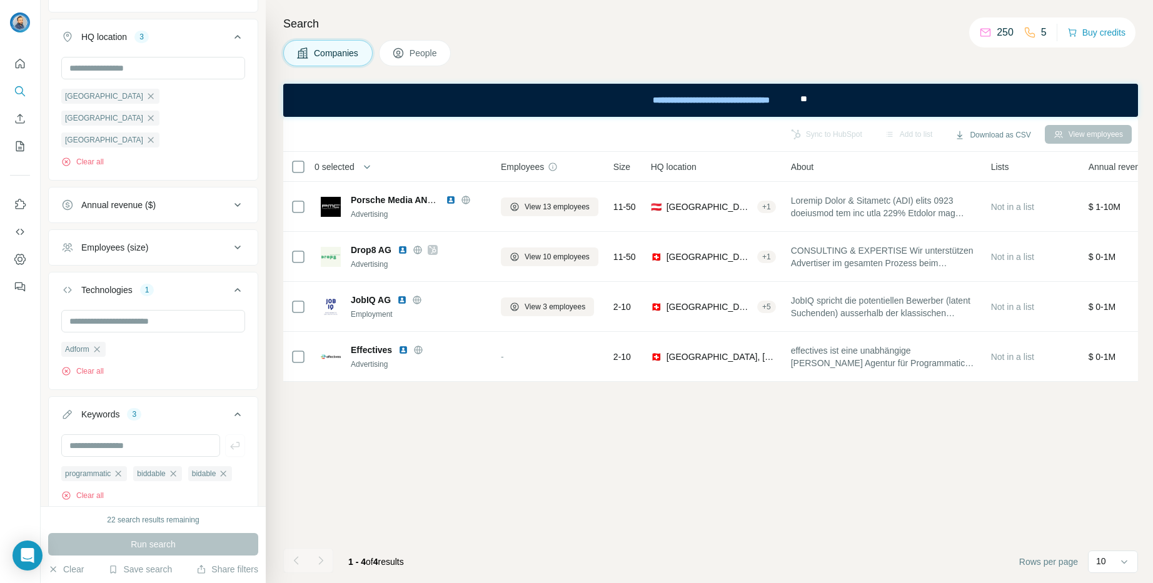
click at [226, 471] on icon "button" at bounding box center [224, 474] width 6 height 6
click at [191, 544] on button "Run search" at bounding box center [153, 544] width 210 height 23
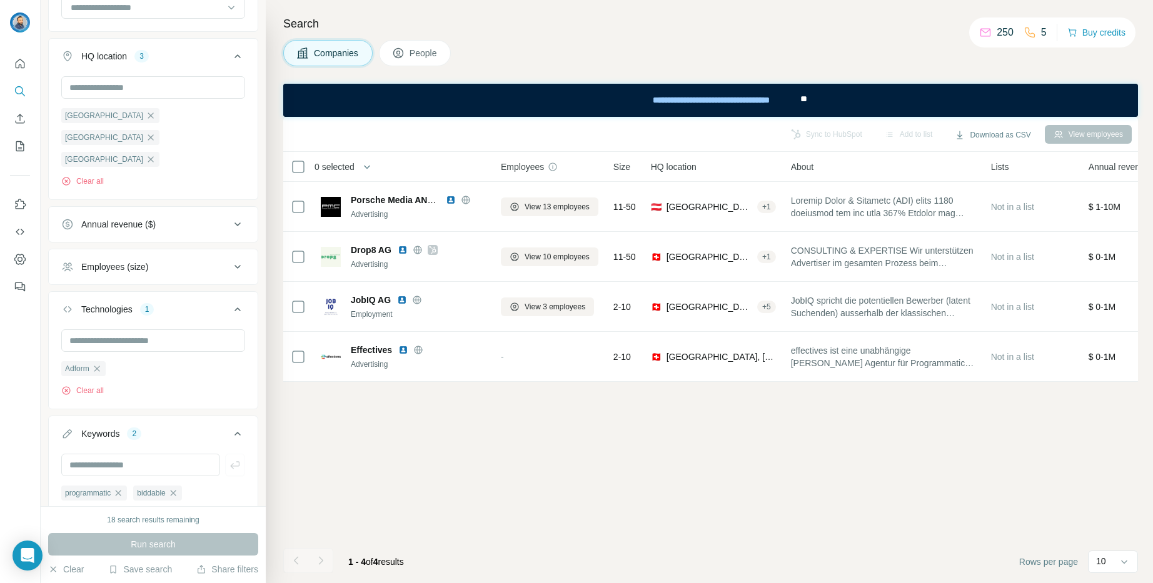
scroll to position [241, 0]
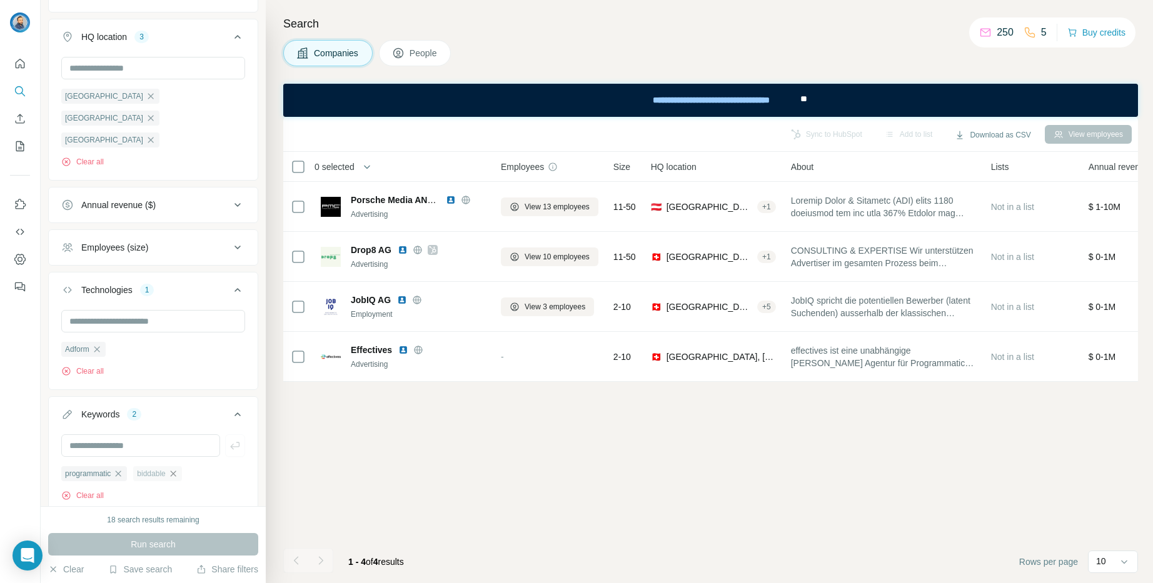
click at [176, 471] on icon "button" at bounding box center [173, 474] width 6 height 6
drag, startPoint x: 124, startPoint y: 429, endPoint x: 153, endPoint y: 413, distance: 33.3
click at [123, 469] on icon "button" at bounding box center [118, 474] width 10 height 10
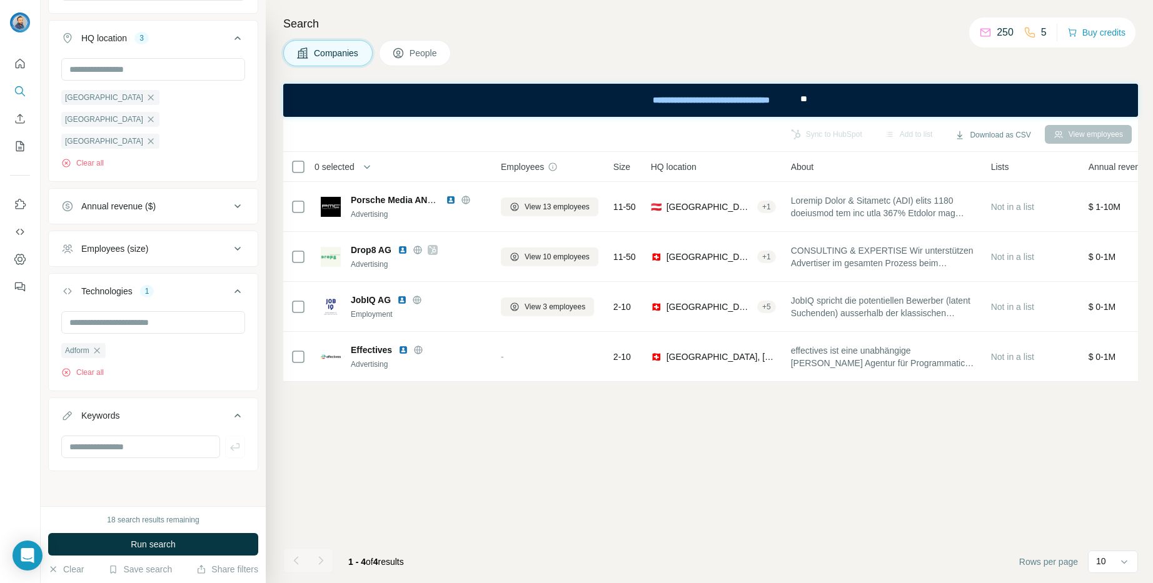
scroll to position [197, 0]
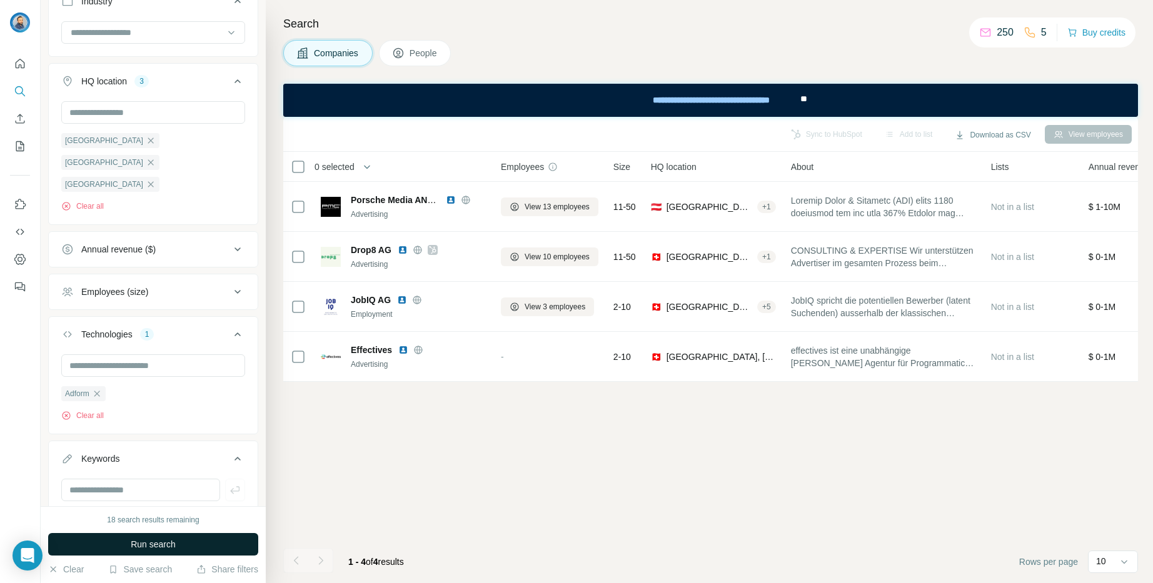
click at [153, 539] on span "Run search" at bounding box center [153, 544] width 45 height 13
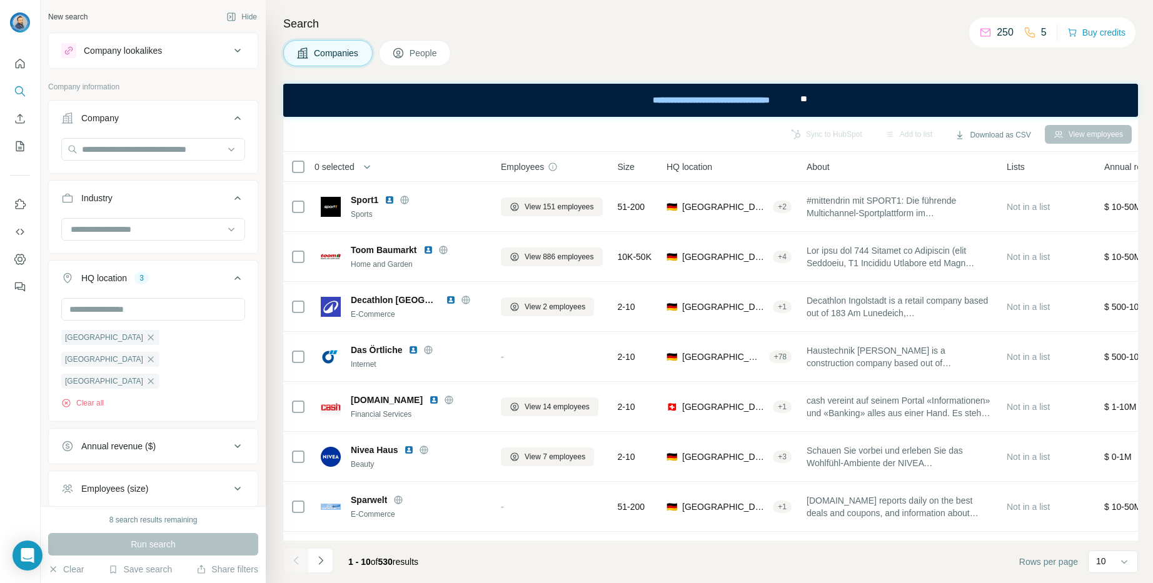
click at [434, 54] on span "People" at bounding box center [423, 53] width 29 height 13
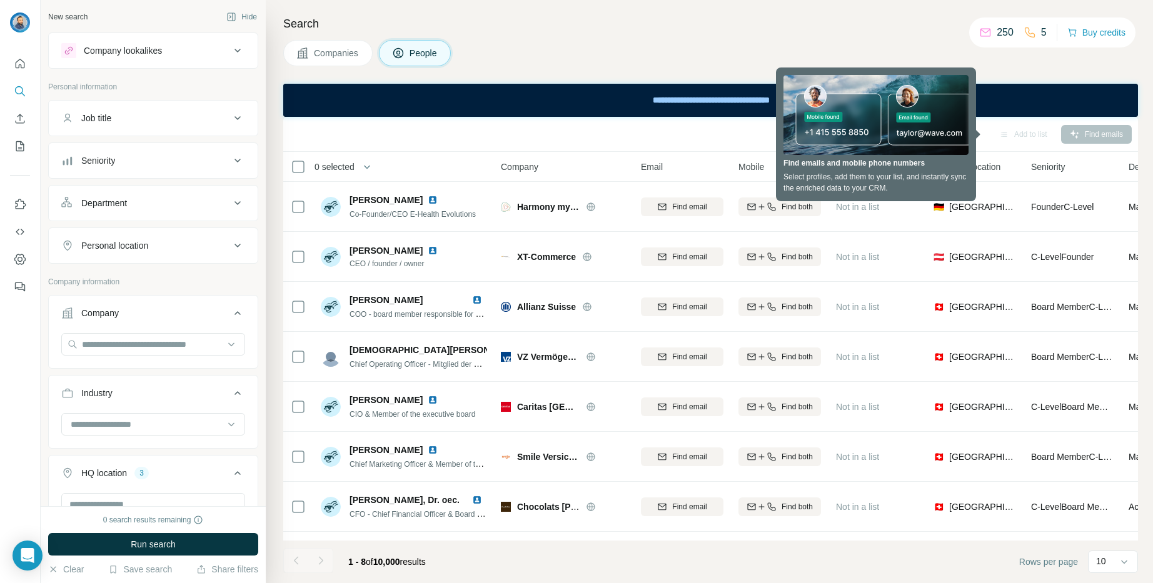
click at [236, 117] on icon at bounding box center [237, 118] width 15 height 15
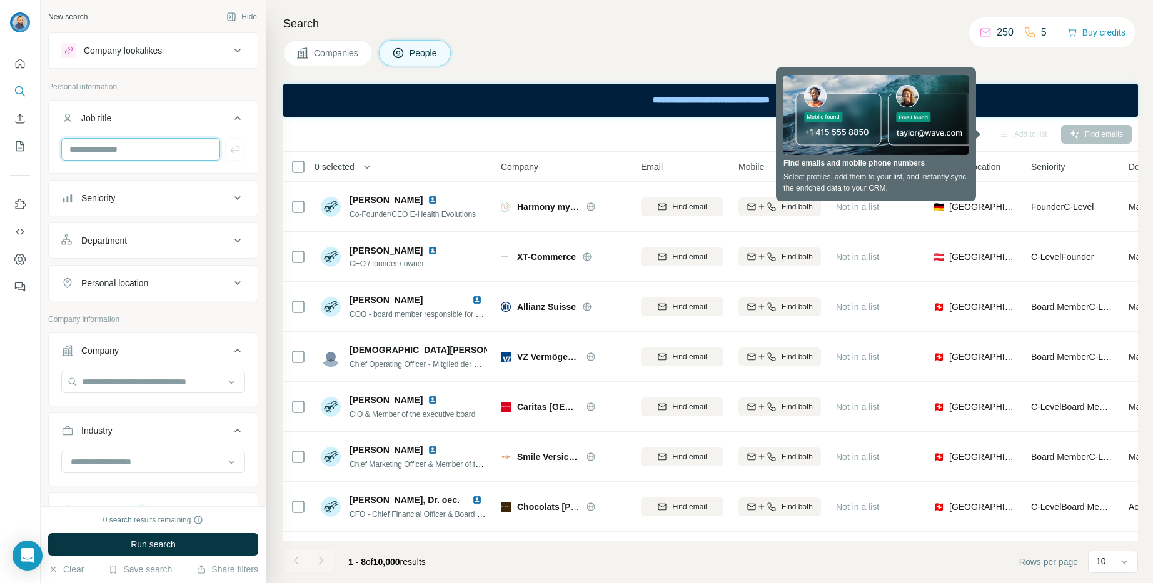
click at [171, 145] on input "text" at bounding box center [140, 149] width 159 height 23
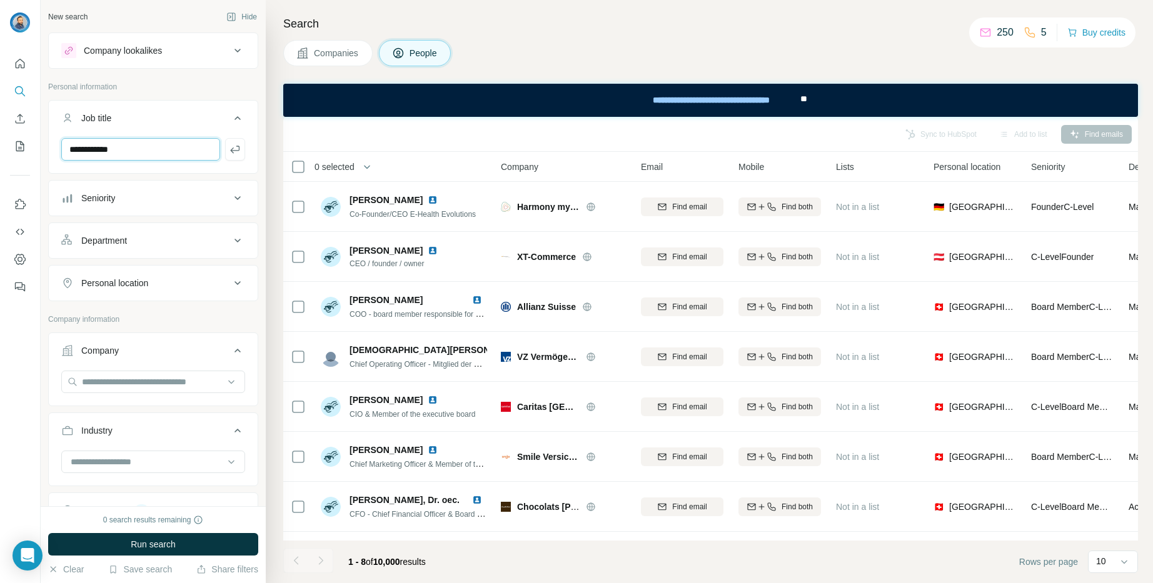
type input "**********"
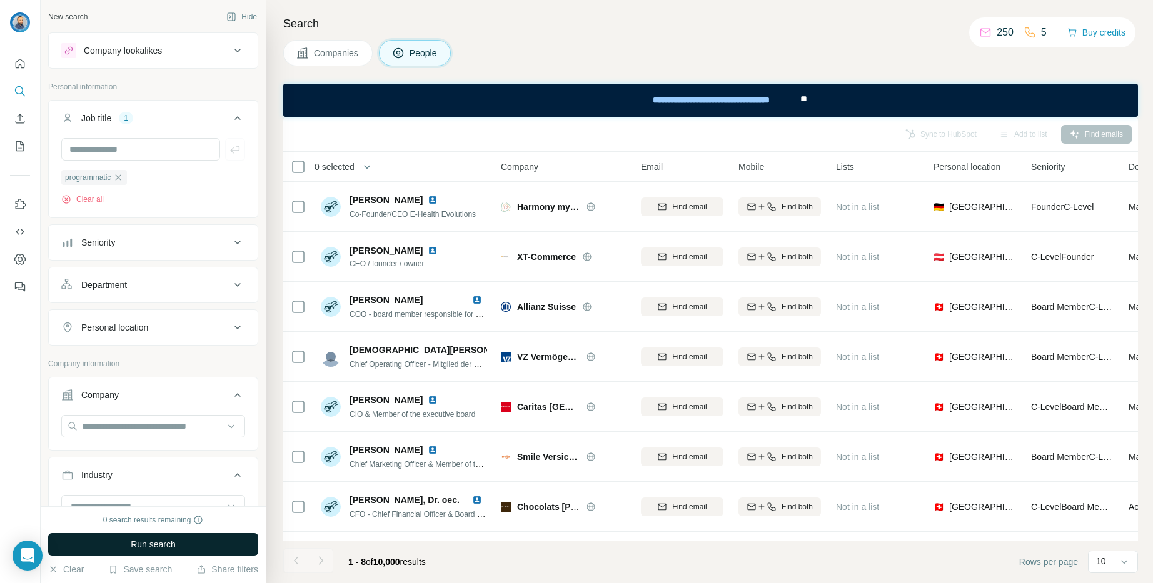
click at [166, 543] on span "Run search" at bounding box center [153, 544] width 45 height 13
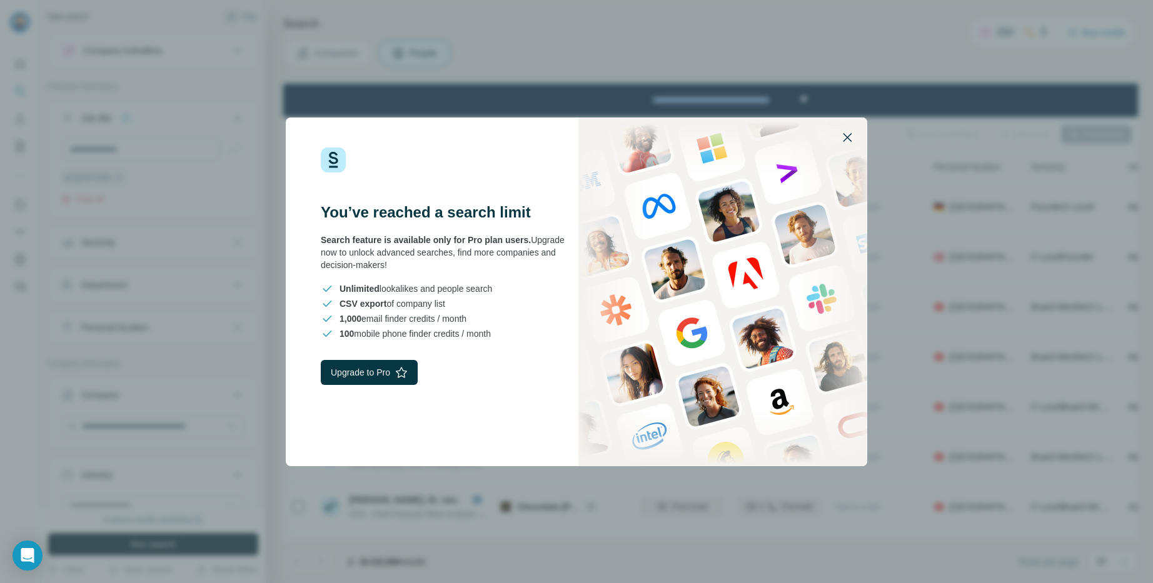
drag, startPoint x: 849, startPoint y: 134, endPoint x: 830, endPoint y: 145, distance: 22.4
click at [849, 134] on icon "button" at bounding box center [847, 137] width 15 height 15
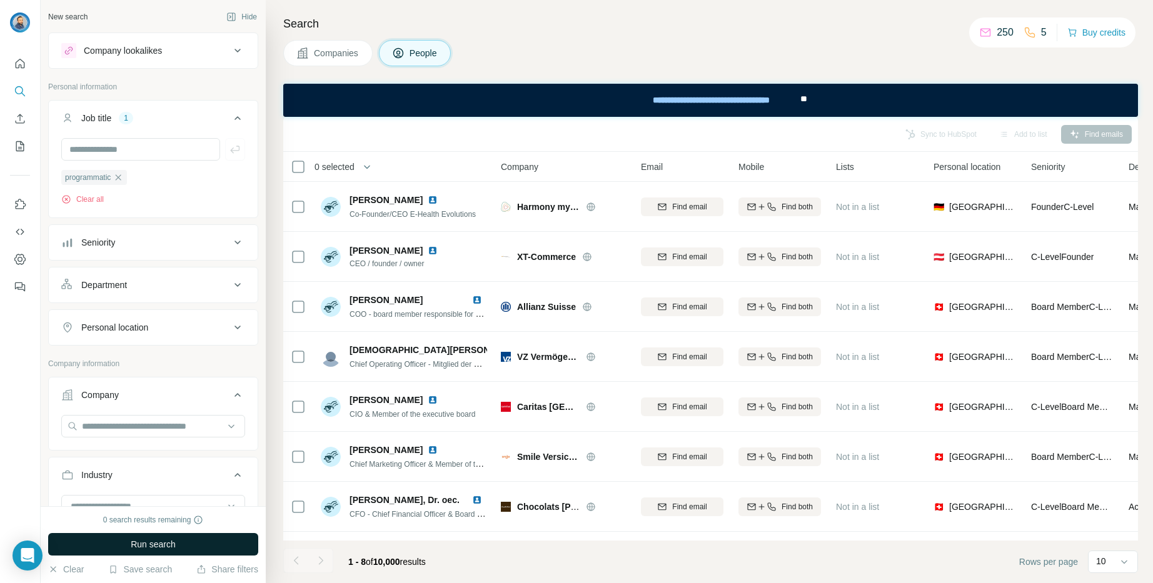
click at [181, 544] on button "Run search" at bounding box center [153, 544] width 210 height 23
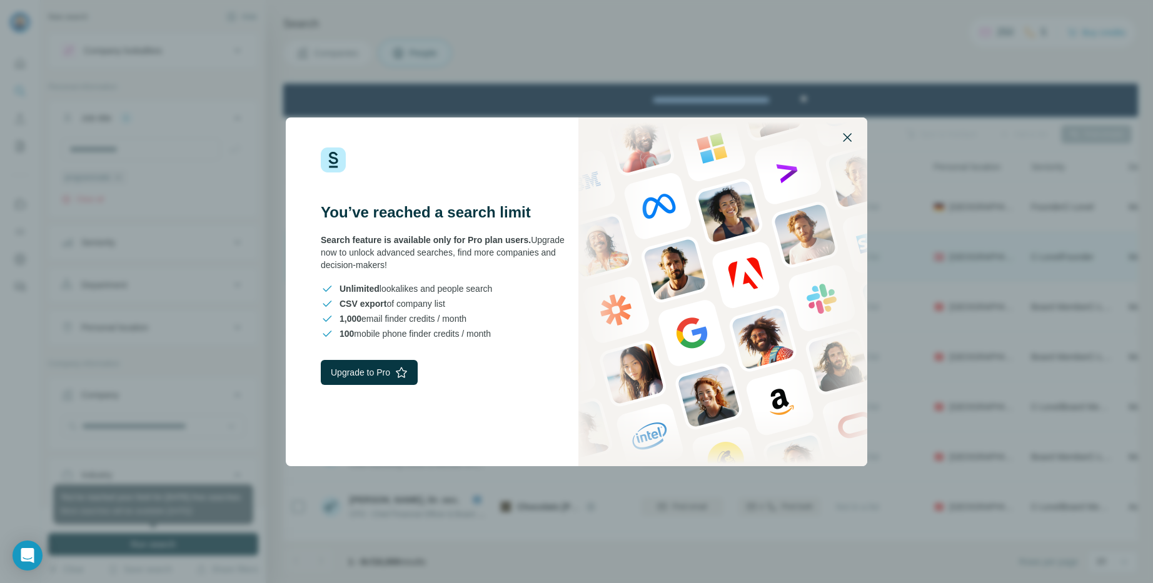
drag, startPoint x: 843, startPoint y: 138, endPoint x: 511, endPoint y: 248, distance: 350.3
click at [843, 138] on icon "button" at bounding box center [847, 137] width 15 height 15
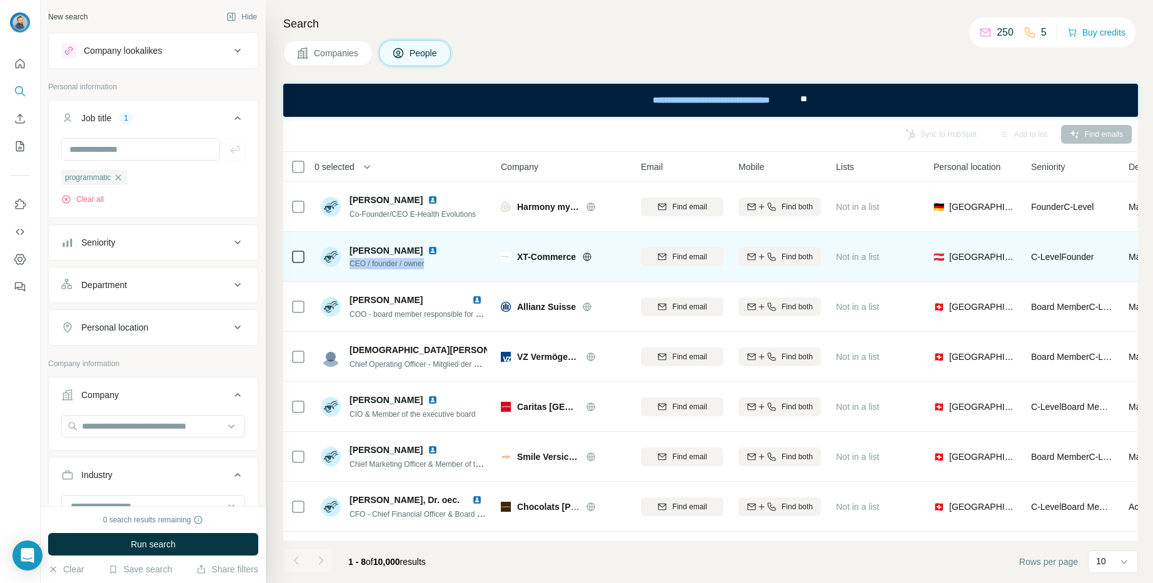
drag, startPoint x: 429, startPoint y: 263, endPoint x: 348, endPoint y: 263, distance: 80.6
click at [350, 262] on div "[PERSON_NAME] CEO / founder / owner" at bounding box center [404, 256] width 166 height 34
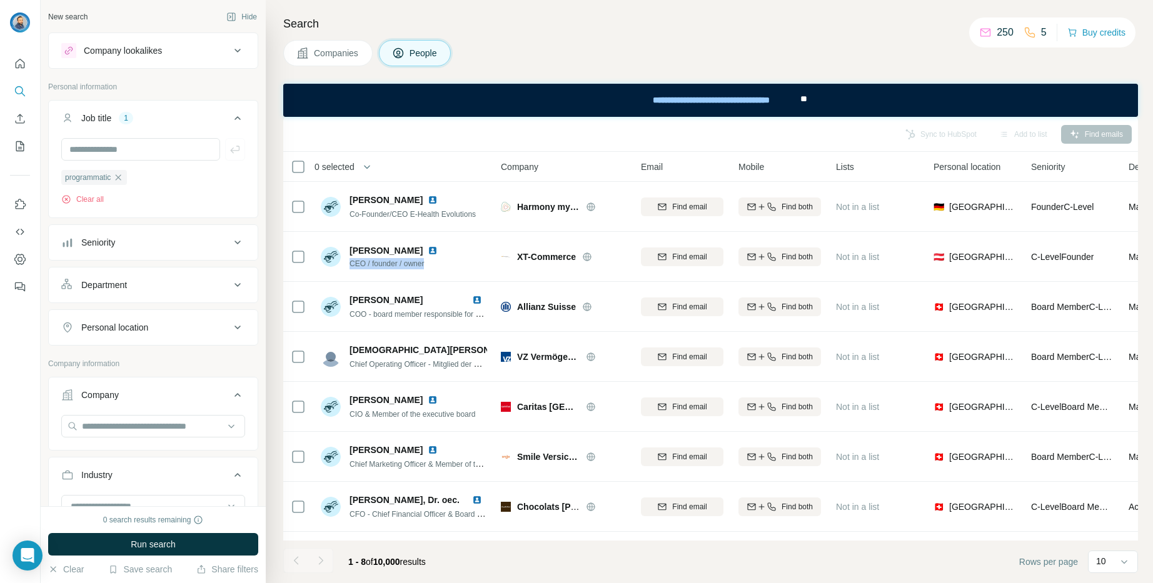
drag, startPoint x: 328, startPoint y: 48, endPoint x: 299, endPoint y: 74, distance: 38.9
click at [328, 48] on span "Companies" at bounding box center [337, 53] width 46 height 13
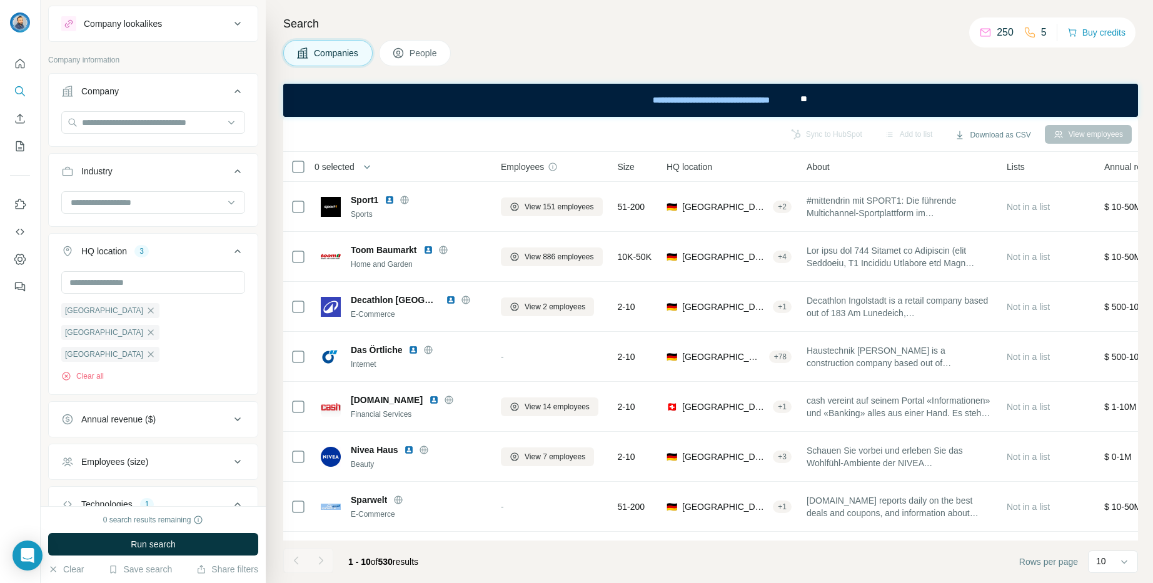
scroll to position [23, 0]
drag, startPoint x: 407, startPoint y: 54, endPoint x: 423, endPoint y: 119, distance: 66.3
click at [407, 54] on button "People" at bounding box center [415, 53] width 73 height 26
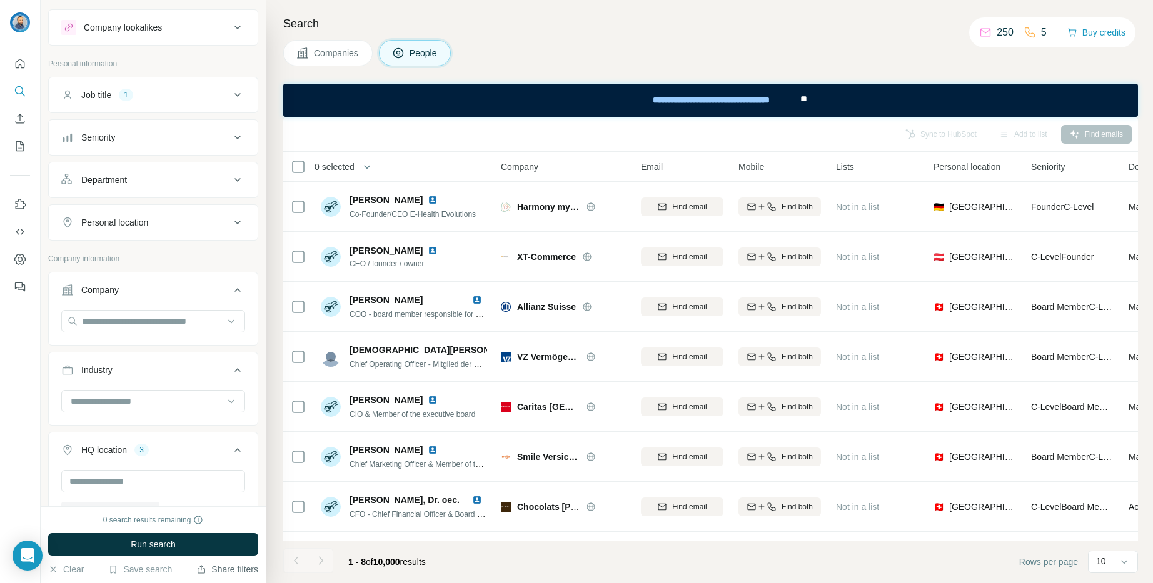
click at [227, 570] on button "Share filters" at bounding box center [227, 569] width 62 height 13
click at [153, 567] on button "Save search" at bounding box center [140, 569] width 64 height 13
click at [153, 523] on div "Save search" at bounding box center [175, 522] width 132 height 25
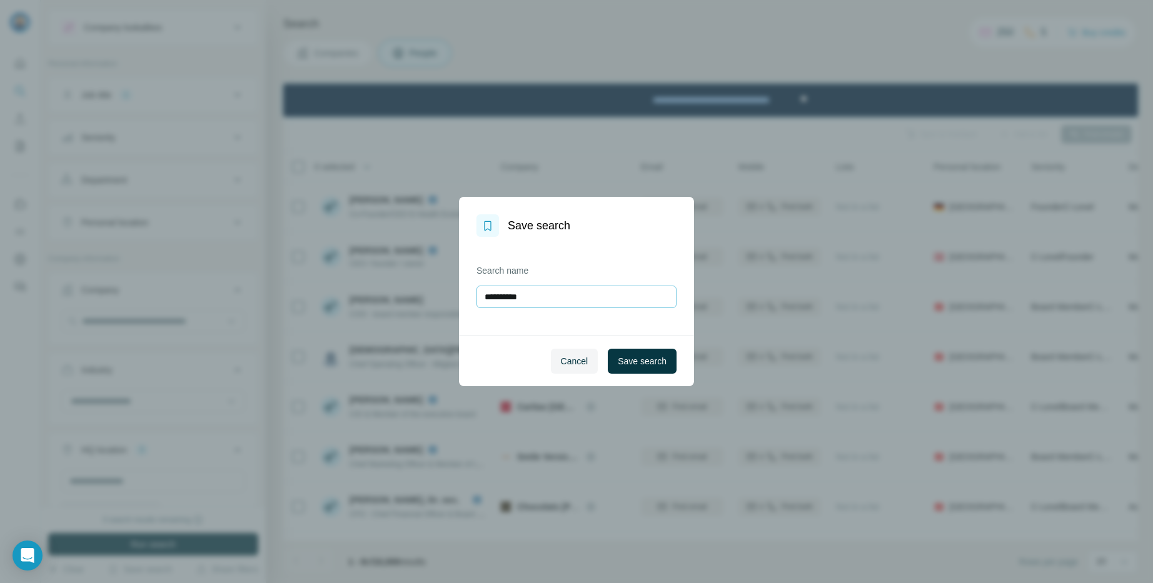
drag, startPoint x: 528, startPoint y: 296, endPoint x: 521, endPoint y: 297, distance: 6.9
click at [521, 297] on input "**********" at bounding box center [576, 297] width 200 height 23
type input "**********"
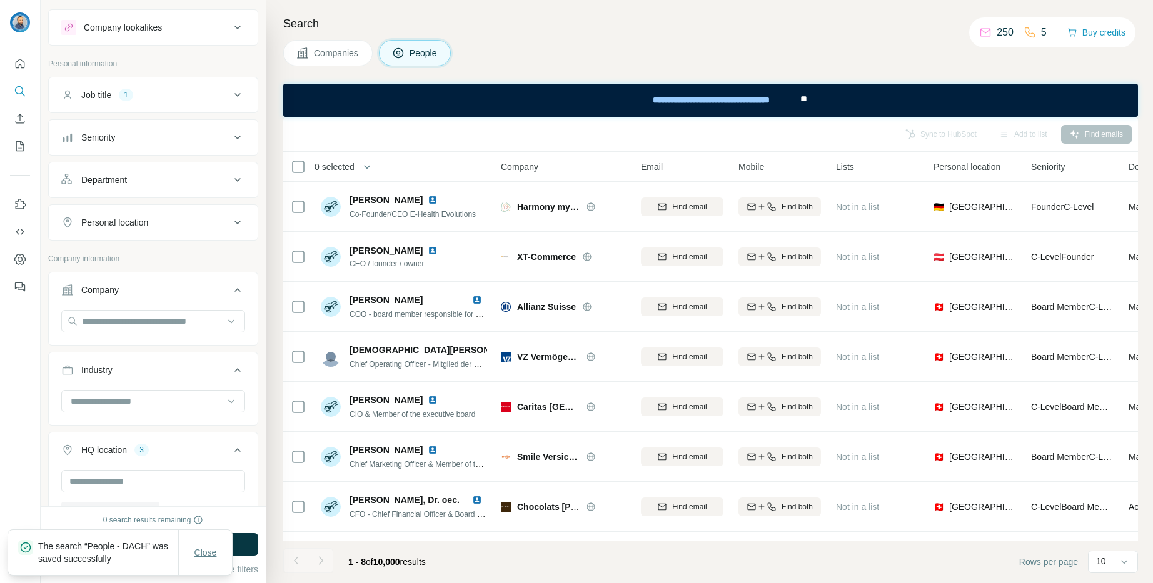
click at [207, 548] on span "Close" at bounding box center [205, 552] width 23 height 13
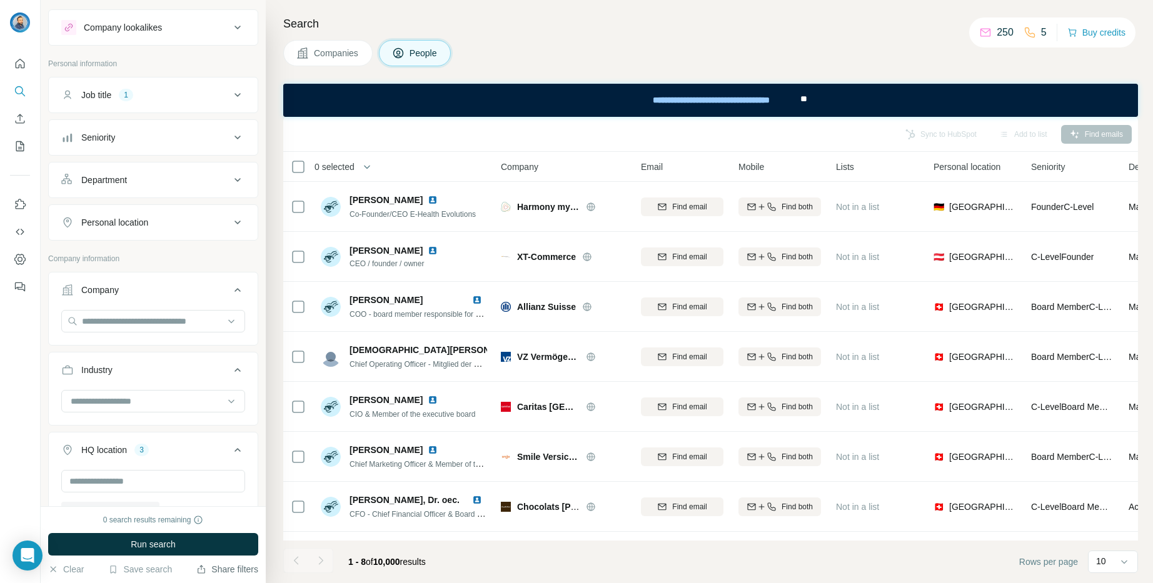
click at [213, 570] on button "Share filters" at bounding box center [227, 569] width 62 height 13
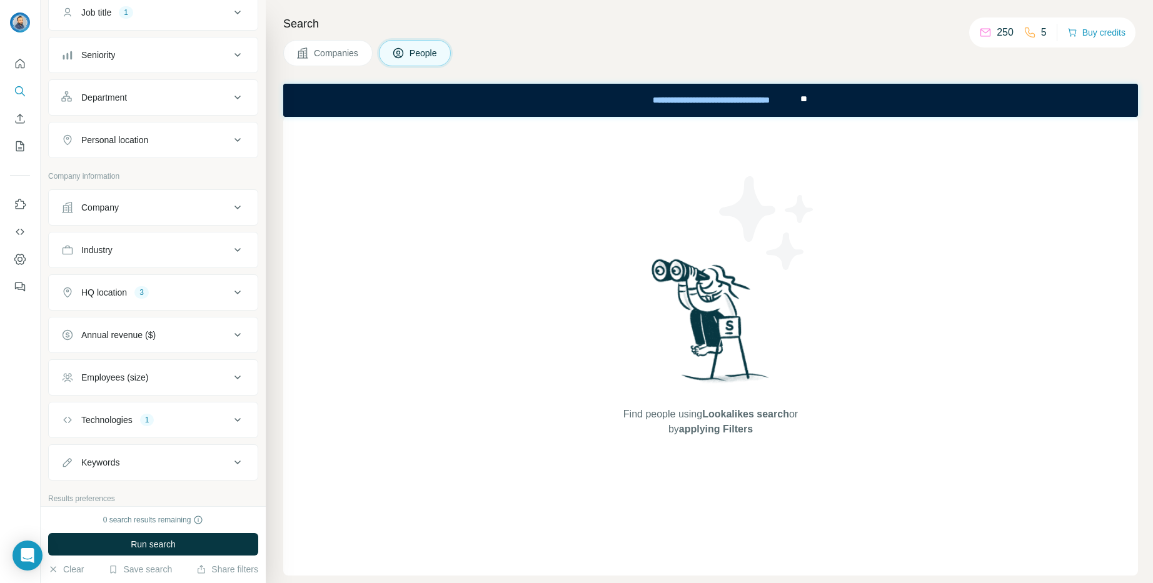
scroll to position [205, 0]
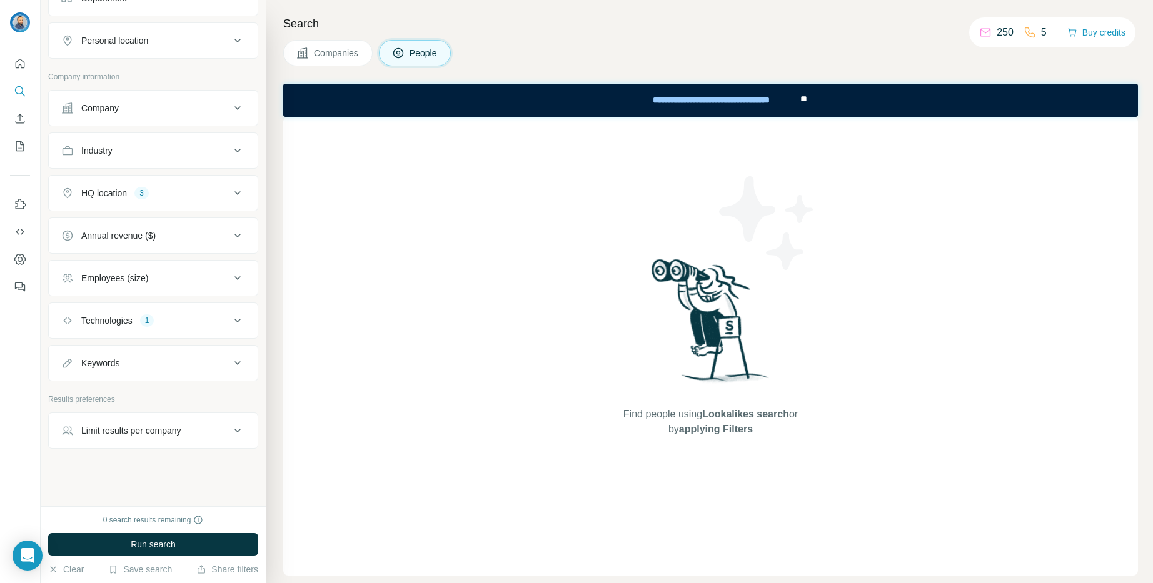
click at [236, 319] on icon at bounding box center [237, 320] width 15 height 15
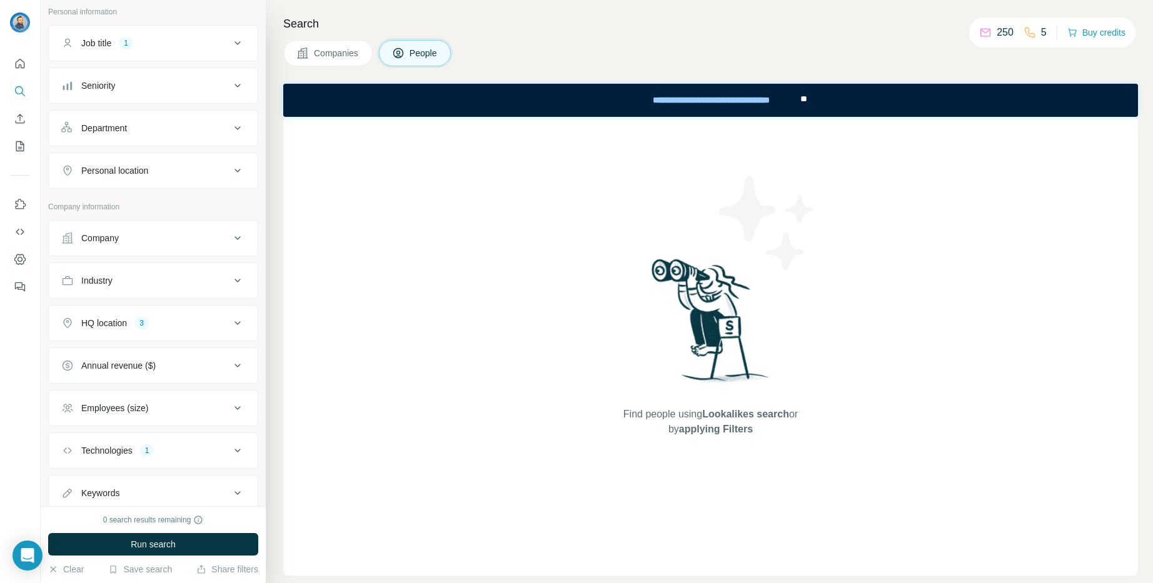
scroll to position [0, 0]
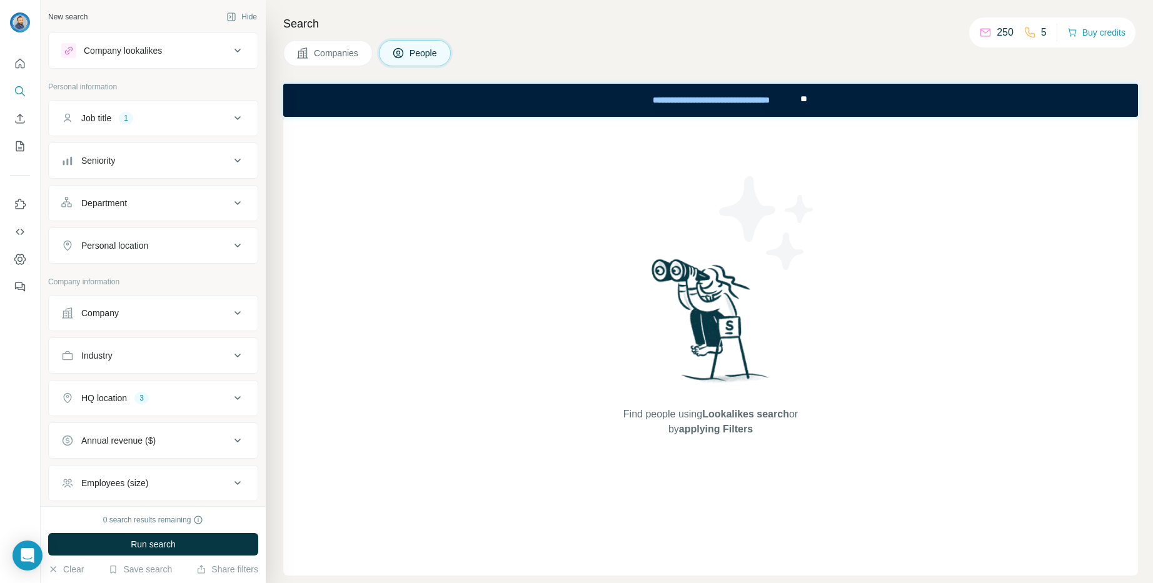
click at [238, 115] on icon at bounding box center [237, 118] width 15 height 15
